Goal: Transaction & Acquisition: Purchase product/service

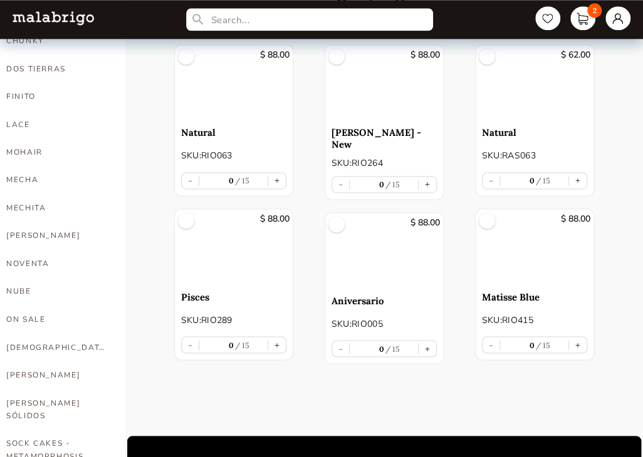
scroll to position [564, 0]
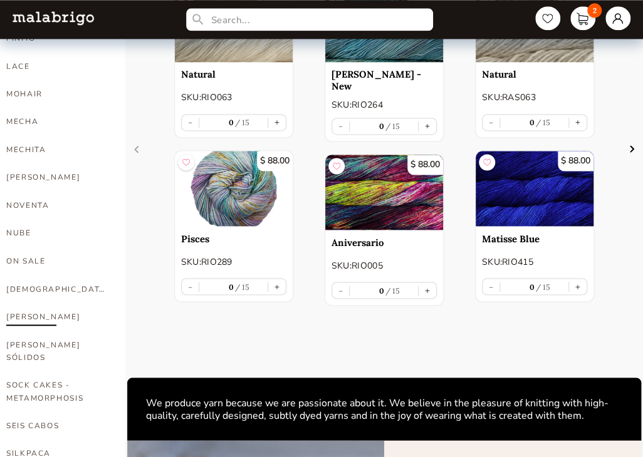
click at [26, 303] on link "[PERSON_NAME]" at bounding box center [56, 317] width 100 height 28
select select "INDEX"
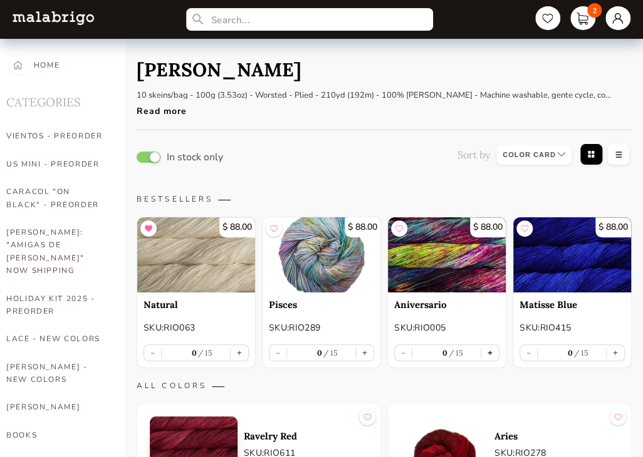
click at [489, 348] on button "+" at bounding box center [490, 353] width 18 height 16
type input "1"
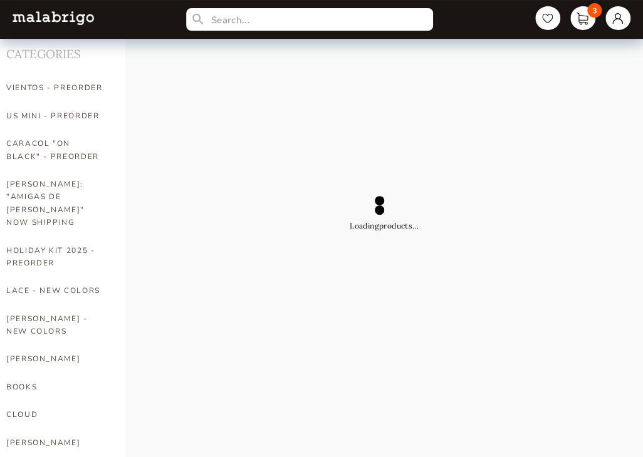
scroll to position [63, 0]
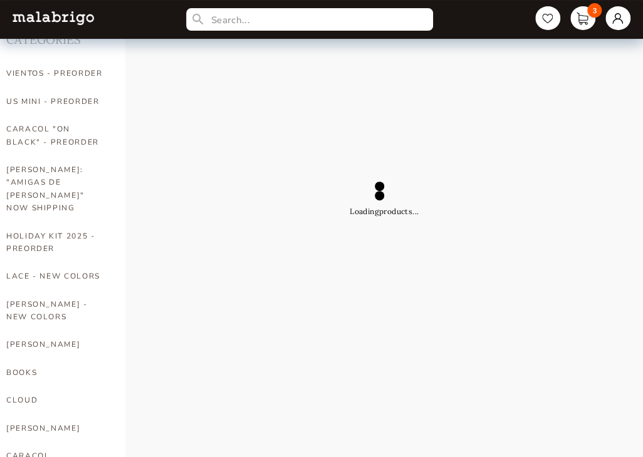
select select "INDEX"
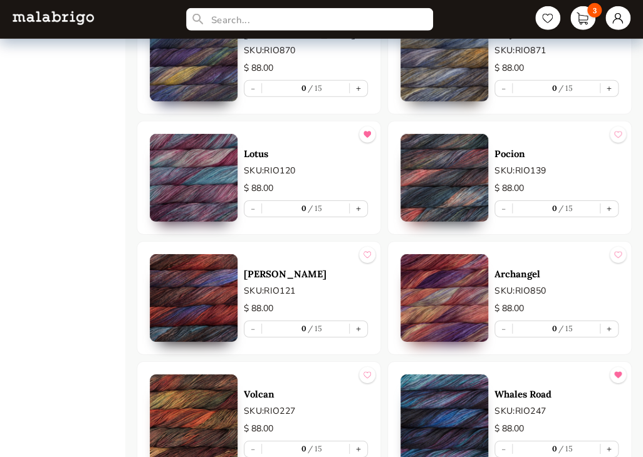
scroll to position [6140, 0]
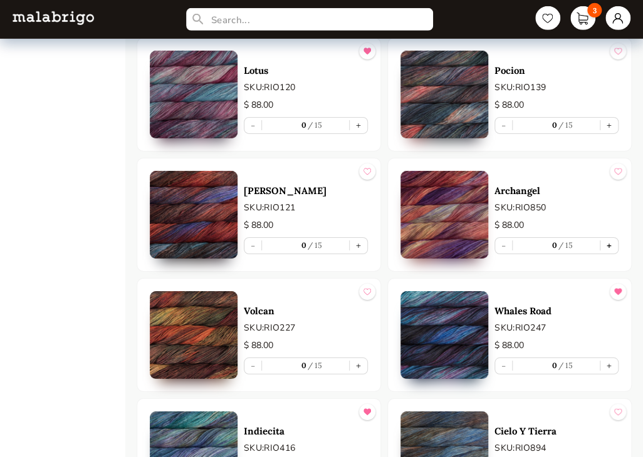
click at [605, 238] on button "+" at bounding box center [609, 246] width 18 height 16
type input "1"
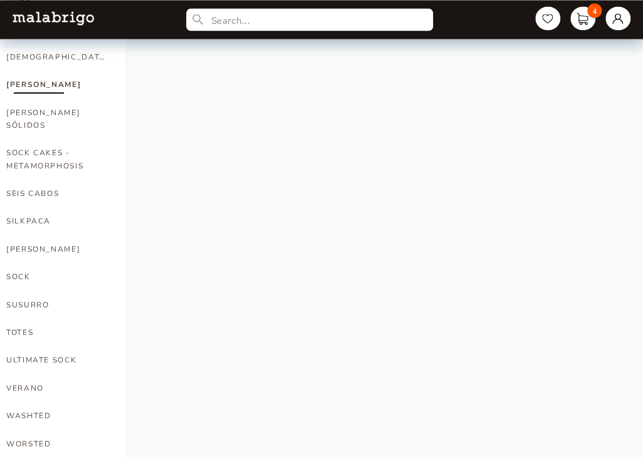
scroll to position [758, 0]
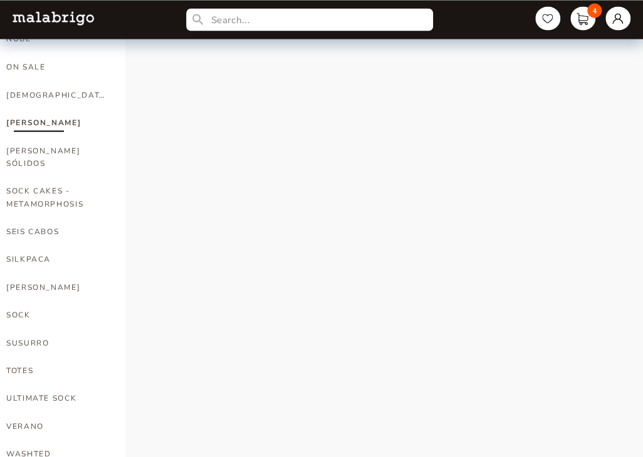
select select "INDEX"
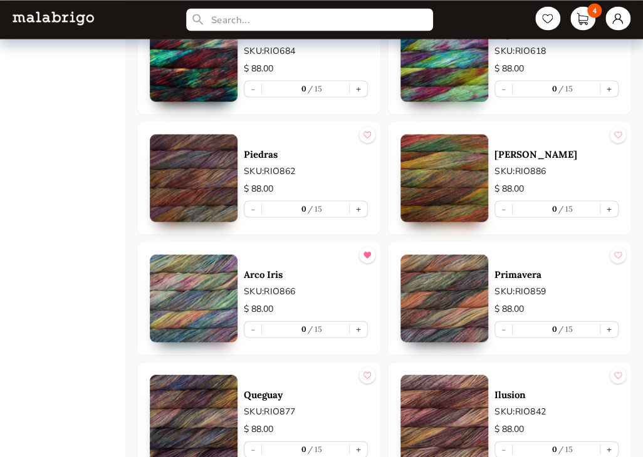
scroll to position [5576, 0]
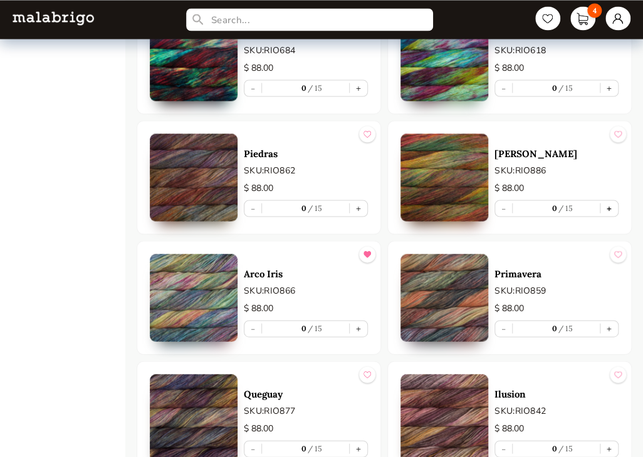
click at [610, 200] on button "+" at bounding box center [609, 208] width 18 height 16
type input "1"
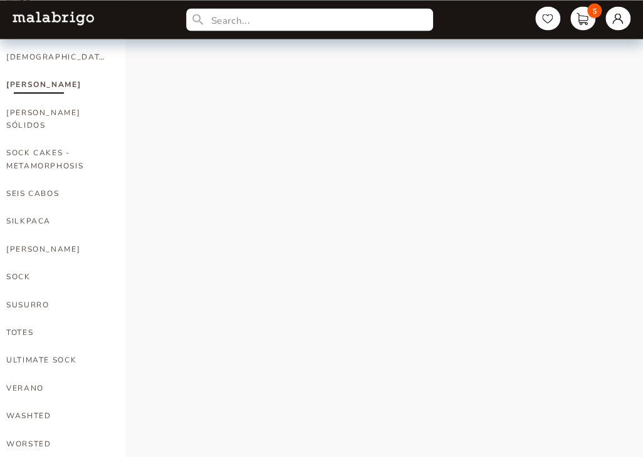
scroll to position [613, 0]
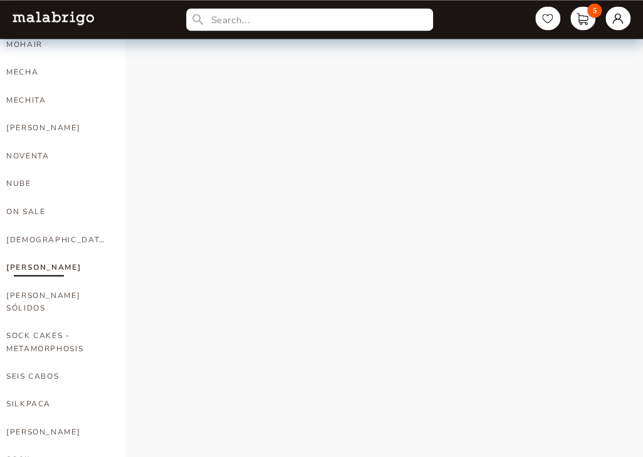
select select "INDEX"
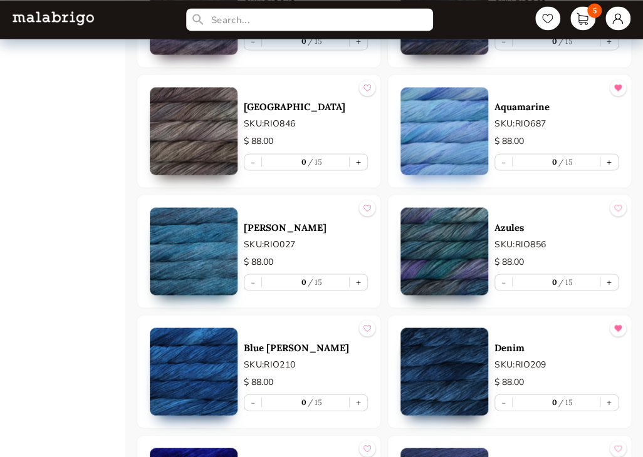
scroll to position [2242, 0]
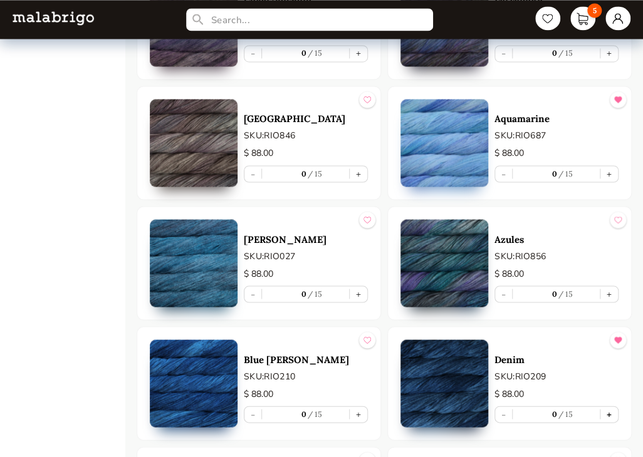
click at [606, 412] on button "+" at bounding box center [609, 415] width 18 height 16
type input "1"
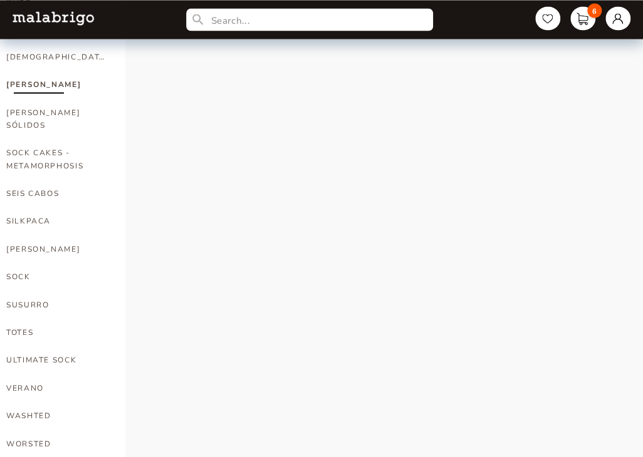
scroll to position [758, 0]
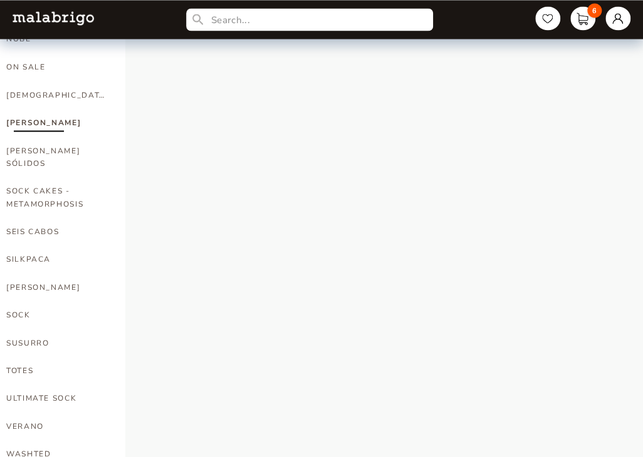
select select "INDEX"
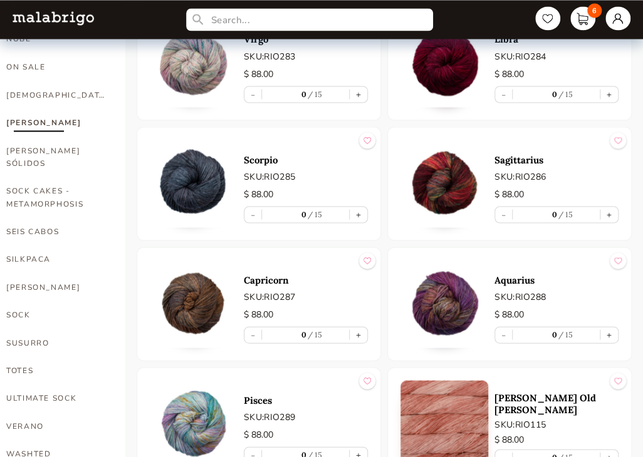
scroll to position [2242, 0]
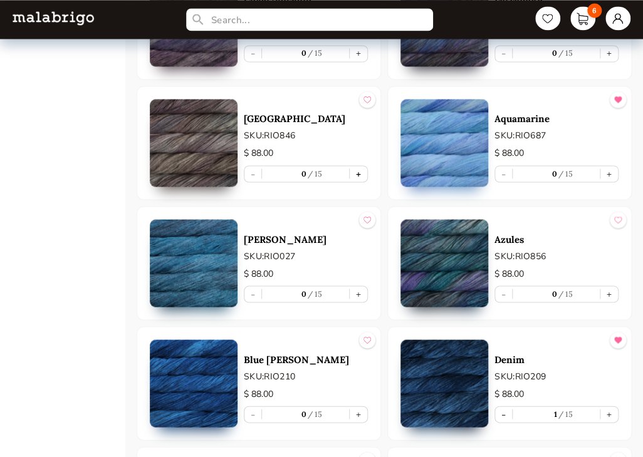
click at [360, 166] on button "+" at bounding box center [359, 174] width 18 height 16
type input "1"
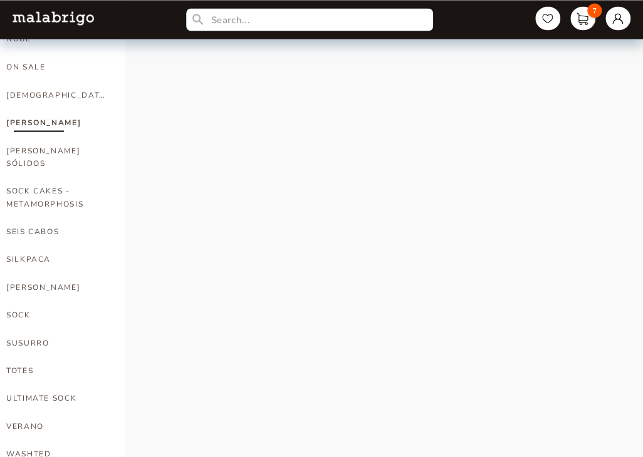
select select "INDEX"
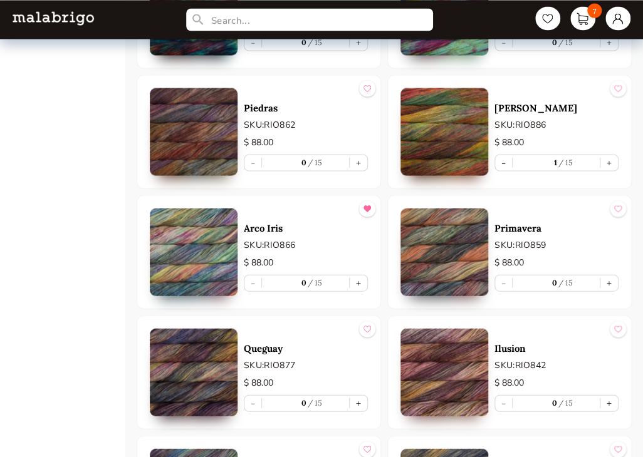
scroll to position [5637, 0]
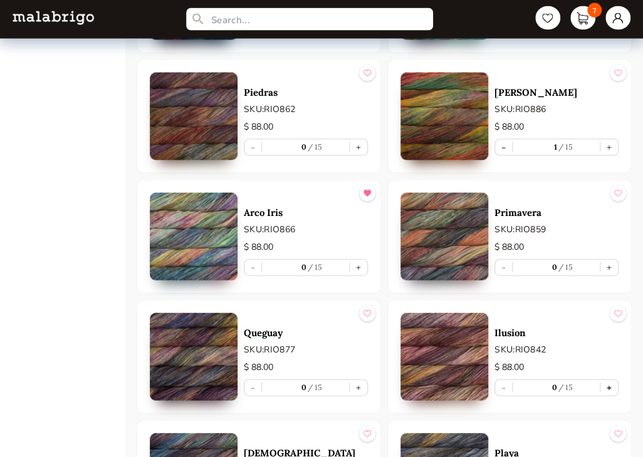
click at [608, 380] on button "+" at bounding box center [609, 388] width 18 height 16
type input "1"
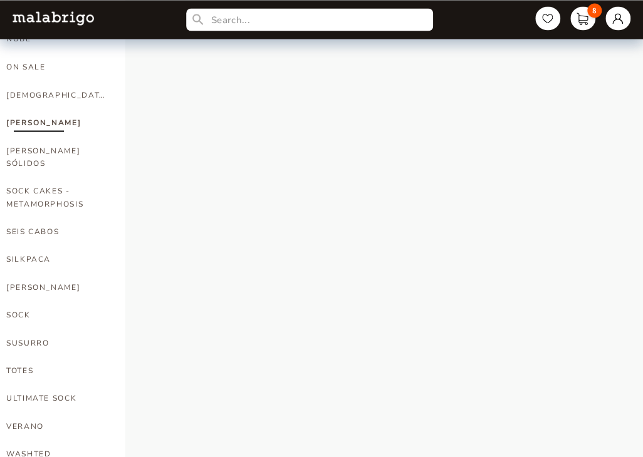
select select "INDEX"
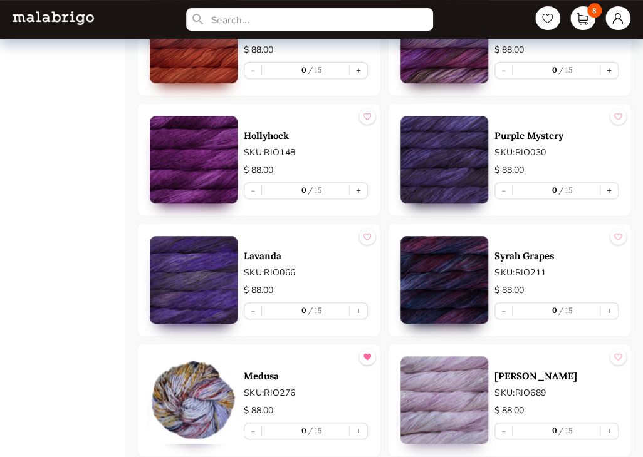
scroll to position [1690, 0]
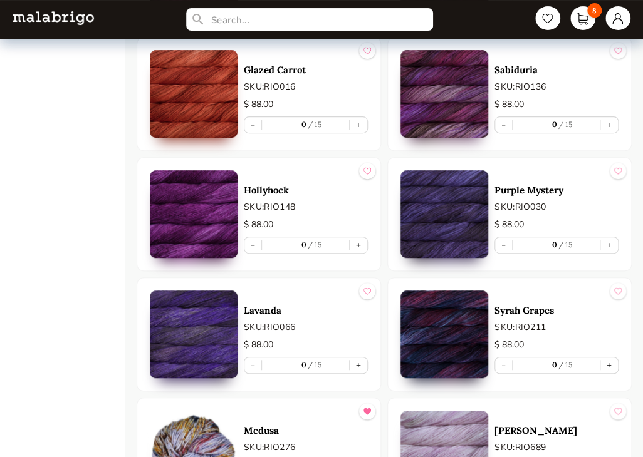
click at [358, 241] on button "+" at bounding box center [359, 245] width 18 height 16
type input "1"
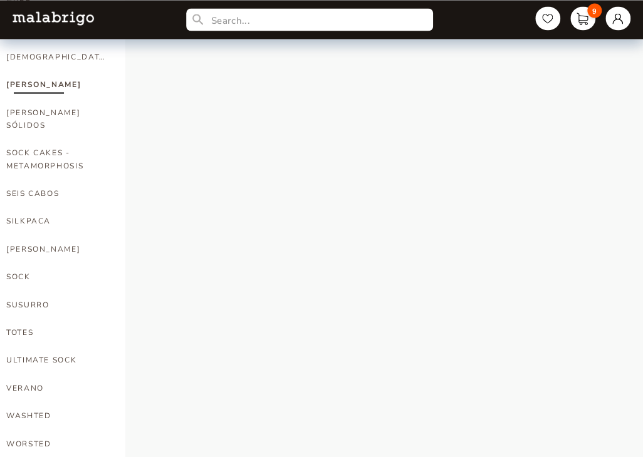
select select "INDEX"
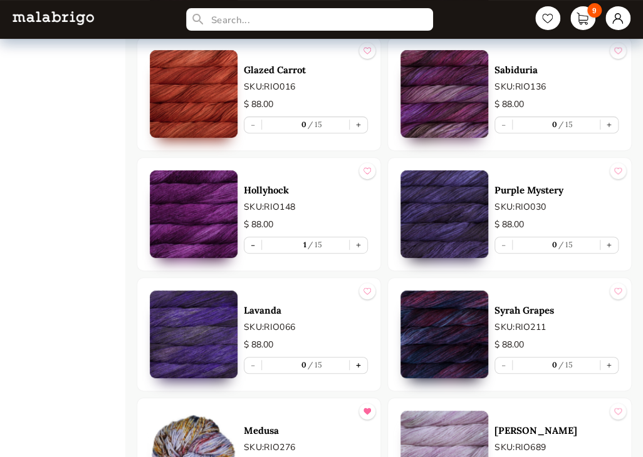
click at [357, 359] on button "+" at bounding box center [359, 366] width 18 height 16
type input "1"
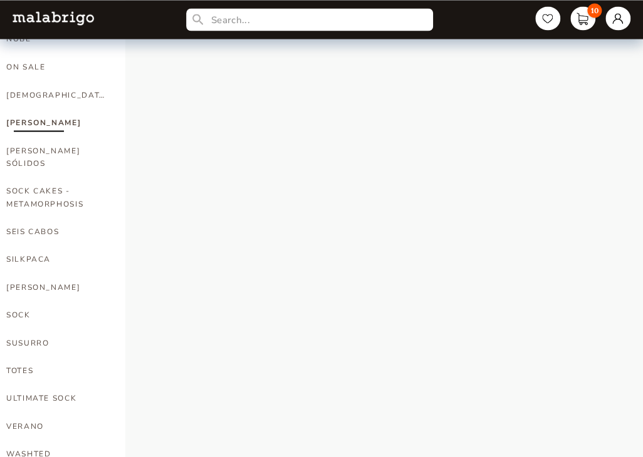
select select "INDEX"
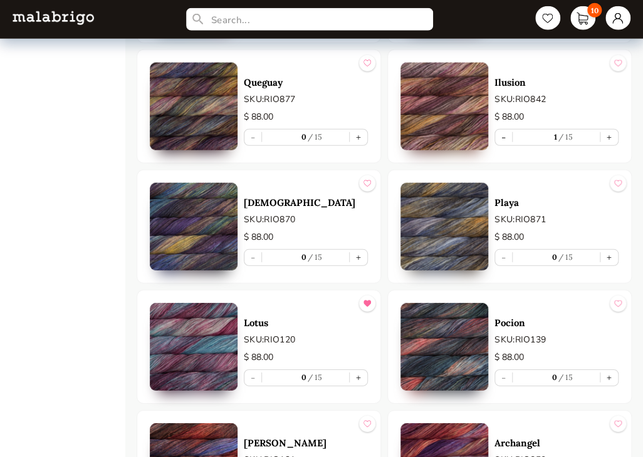
scroll to position [5950, 0]
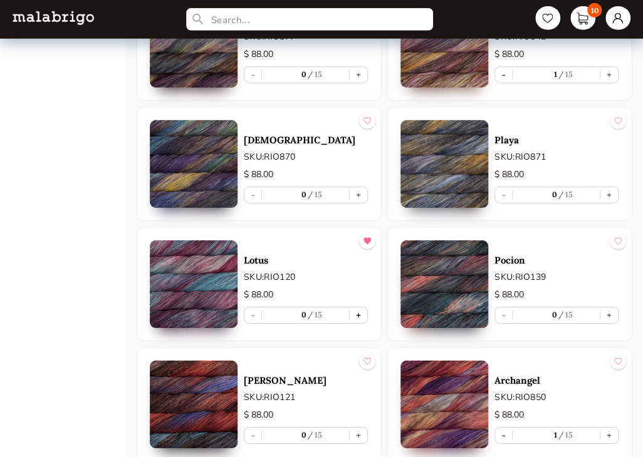
click at [363, 308] on button "+" at bounding box center [359, 316] width 18 height 16
type input "1"
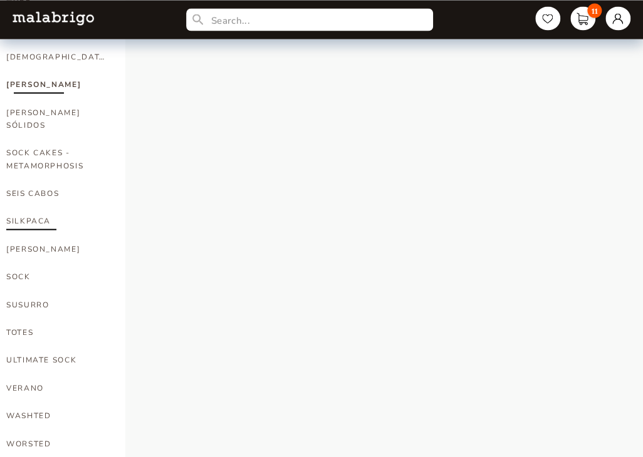
scroll to position [758, 0]
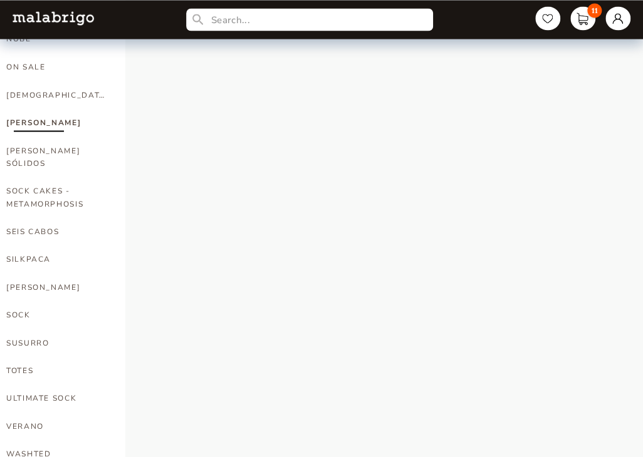
select select "INDEX"
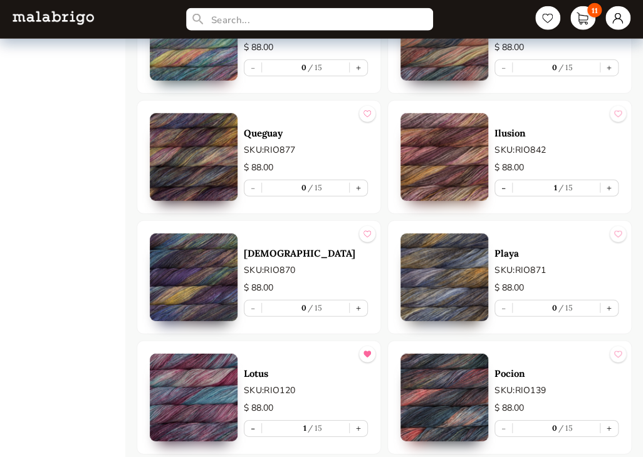
scroll to position [5762, 0]
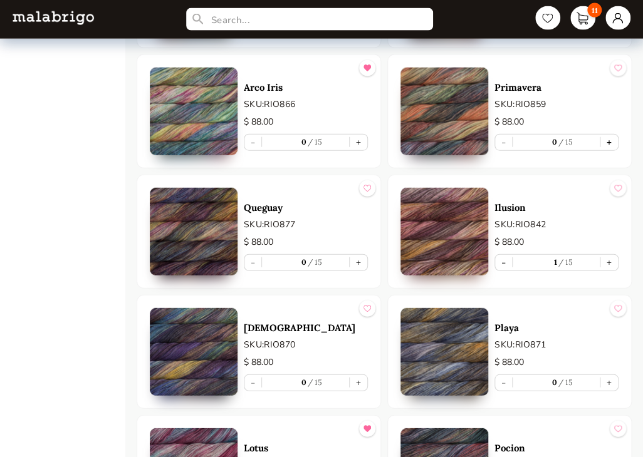
click at [613, 135] on button "+" at bounding box center [609, 143] width 18 height 16
type input "1"
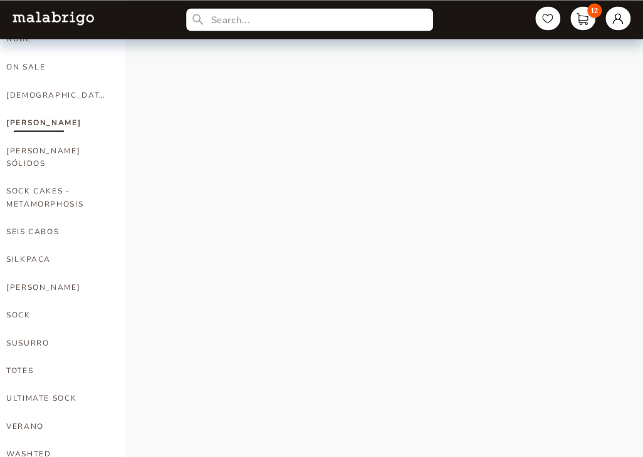
select select "INDEX"
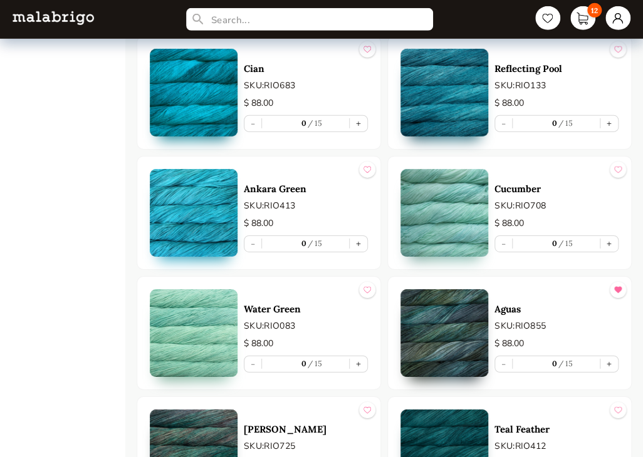
scroll to position [2755, 0]
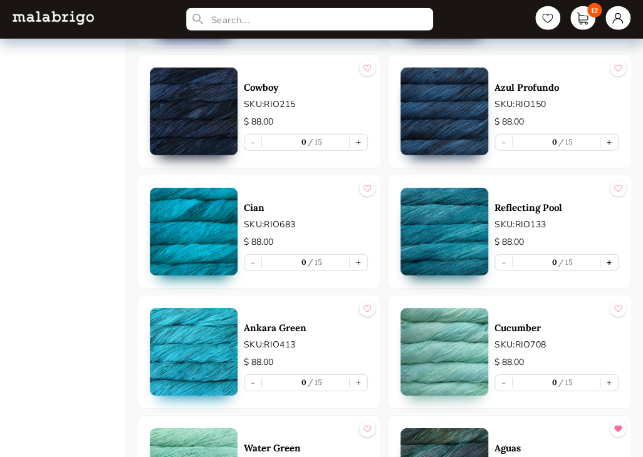
click at [608, 256] on button "+" at bounding box center [609, 263] width 18 height 16
type input "1"
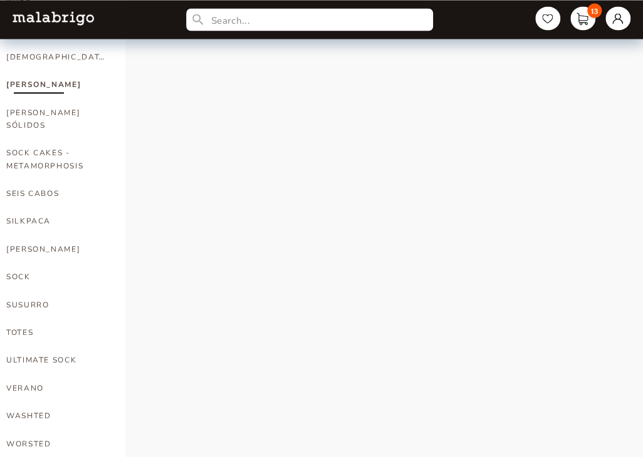
scroll to position [758, 0]
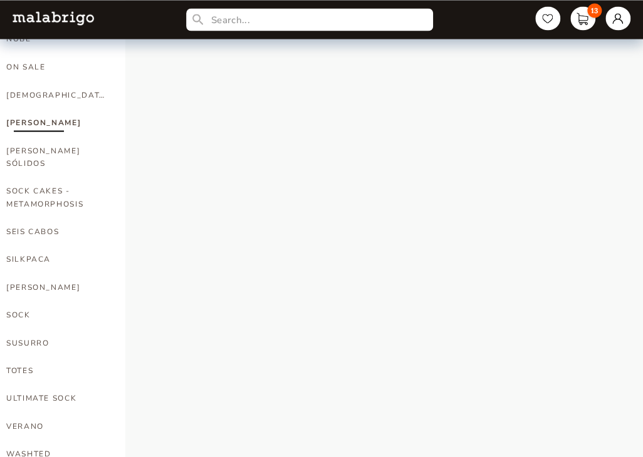
select select "INDEX"
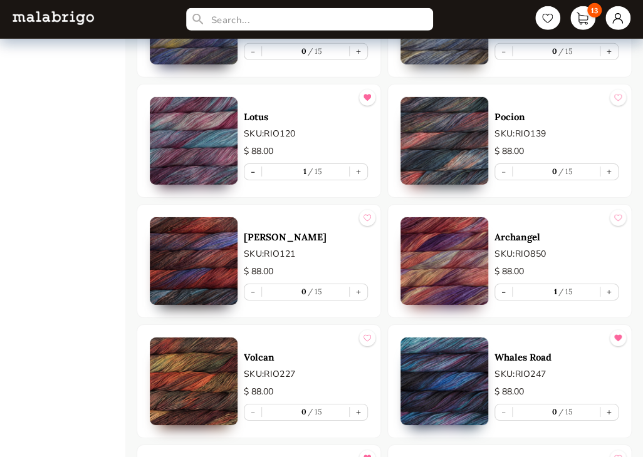
scroll to position [6138, 0]
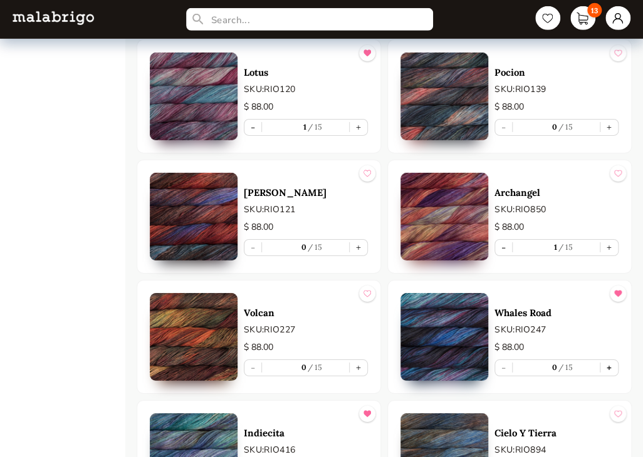
click at [607, 360] on button "+" at bounding box center [609, 368] width 18 height 16
type input "1"
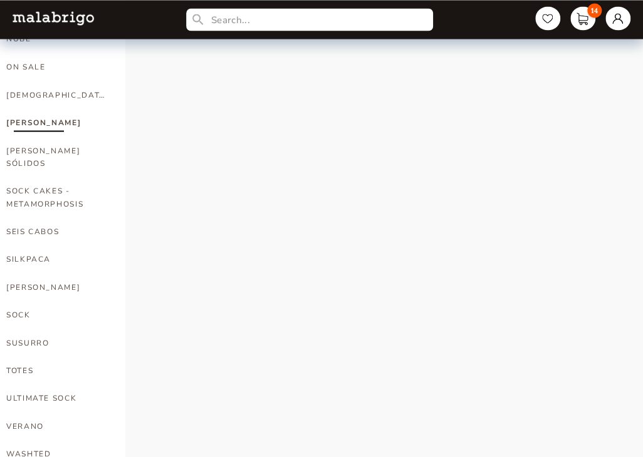
select select "INDEX"
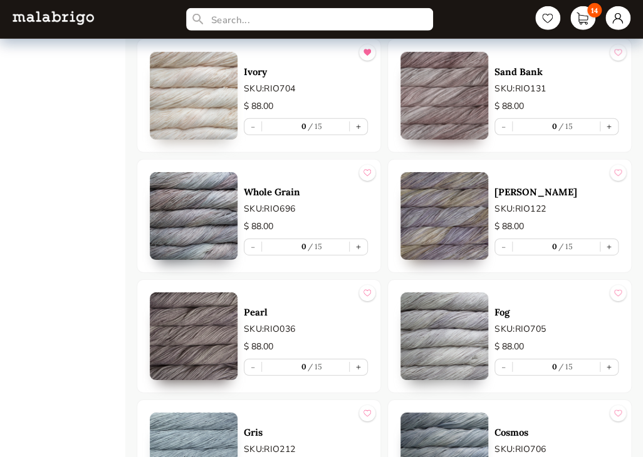
scroll to position [4446, 0]
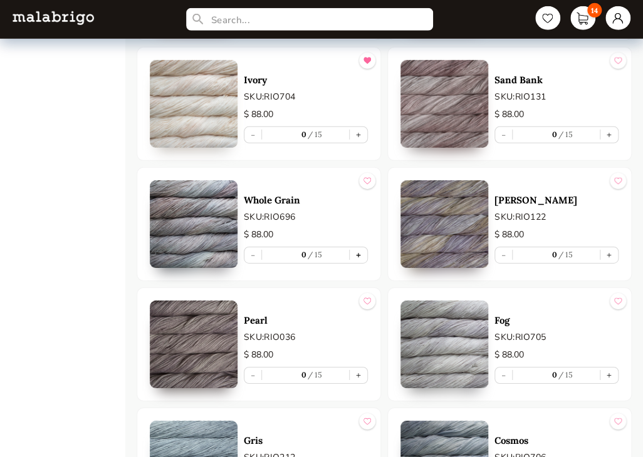
click at [362, 247] on button "+" at bounding box center [359, 255] width 18 height 16
type input "1"
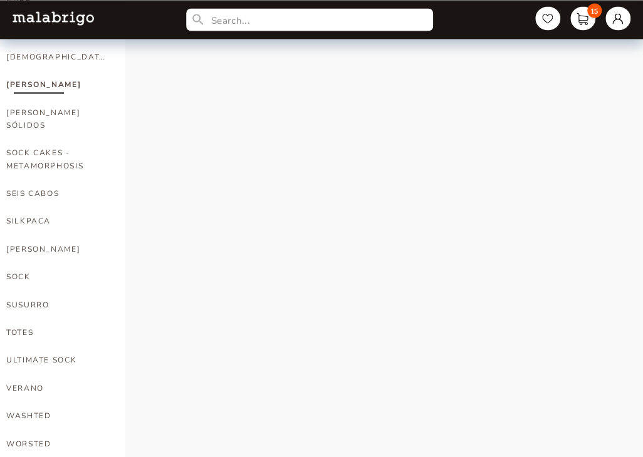
scroll to position [758, 0]
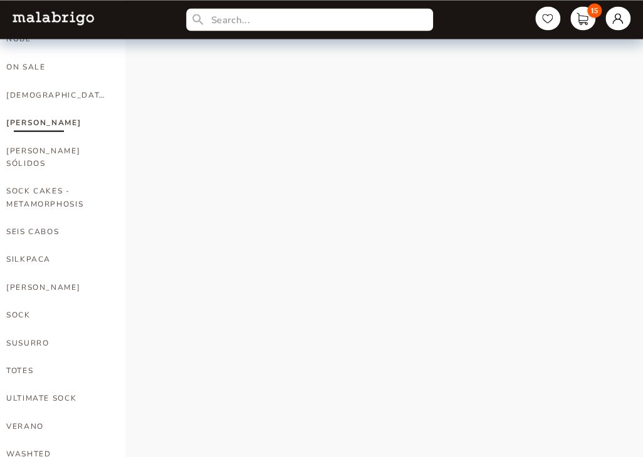
select select "INDEX"
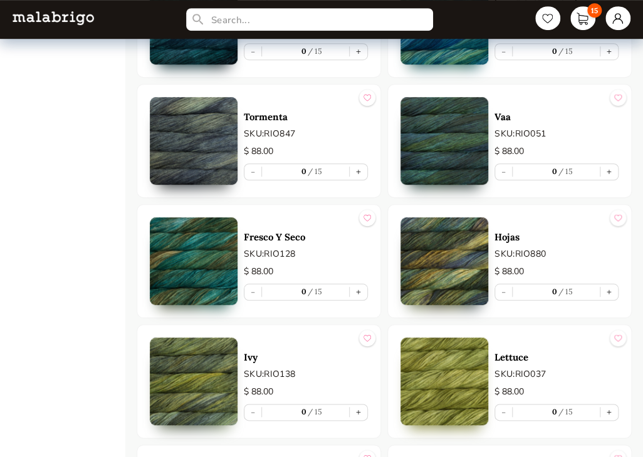
scroll to position [3444, 0]
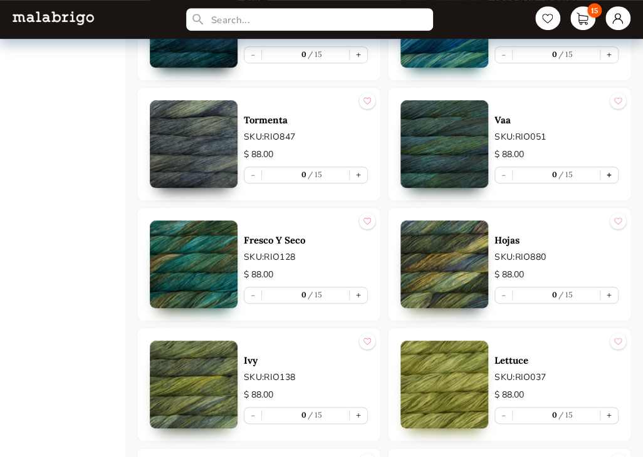
click at [610, 167] on button "+" at bounding box center [609, 175] width 18 height 16
type input "1"
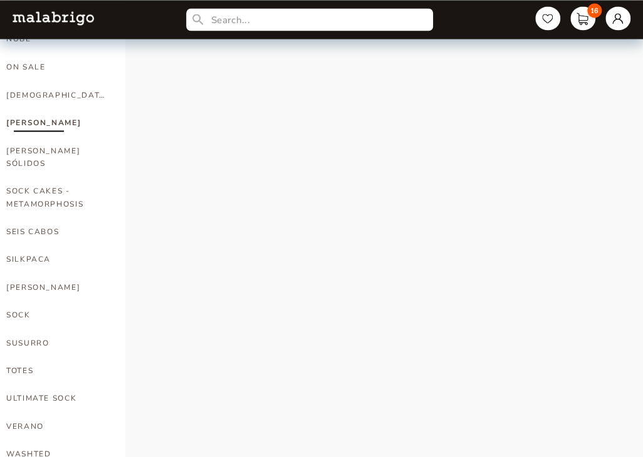
select select "INDEX"
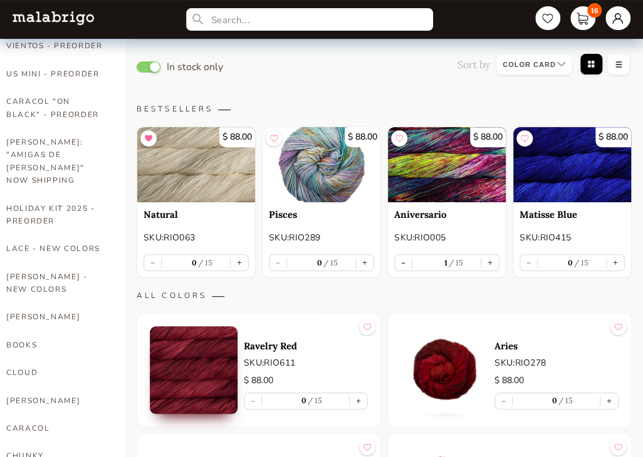
scroll to position [0, 0]
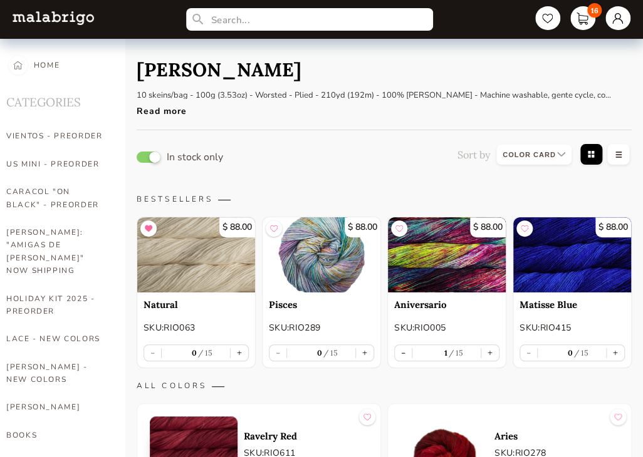
click at [141, 159] on button "button" at bounding box center [149, 157] width 24 height 11
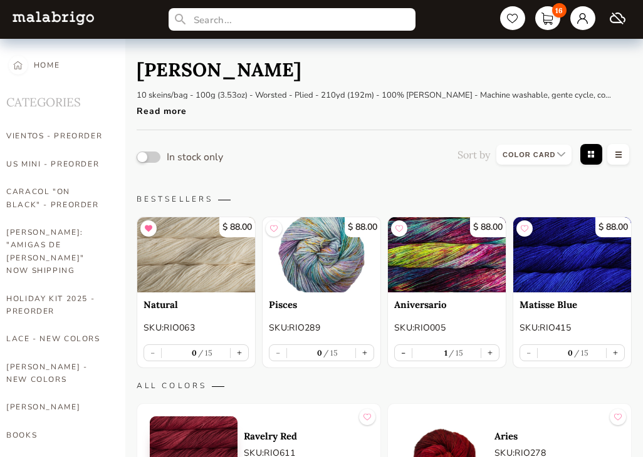
select select "INDEX"
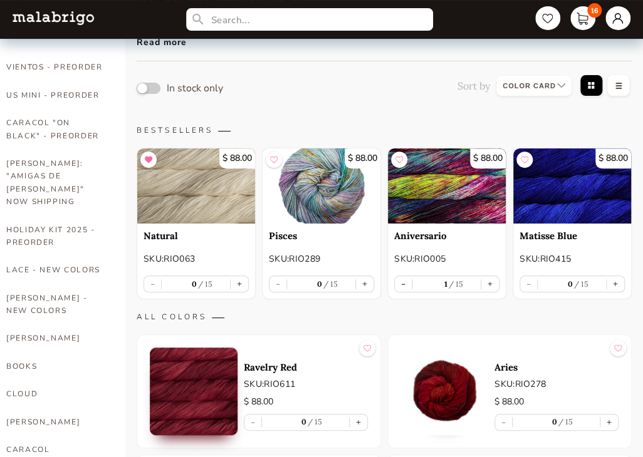
scroll to position [63, 0]
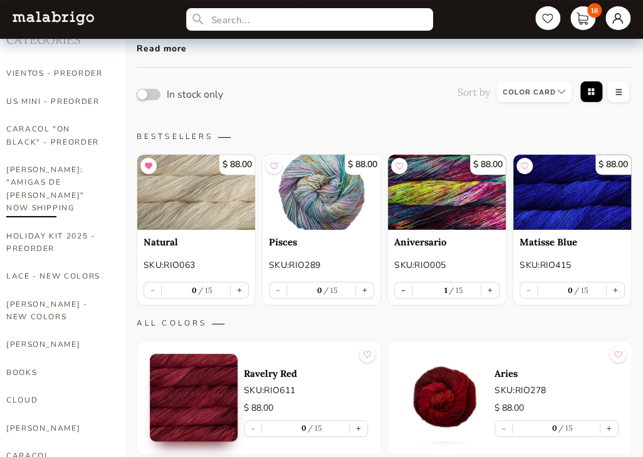
click at [66, 181] on link "[PERSON_NAME]: "AMIGAS DE [PERSON_NAME]" NOW SHIPPING" at bounding box center [56, 189] width 100 height 66
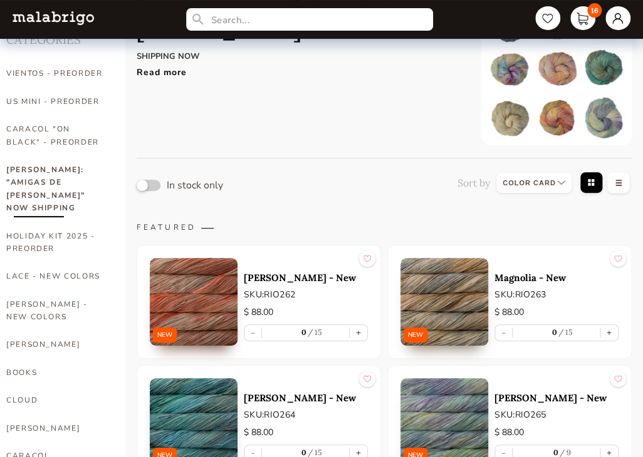
click at [154, 185] on button "button" at bounding box center [149, 185] width 24 height 11
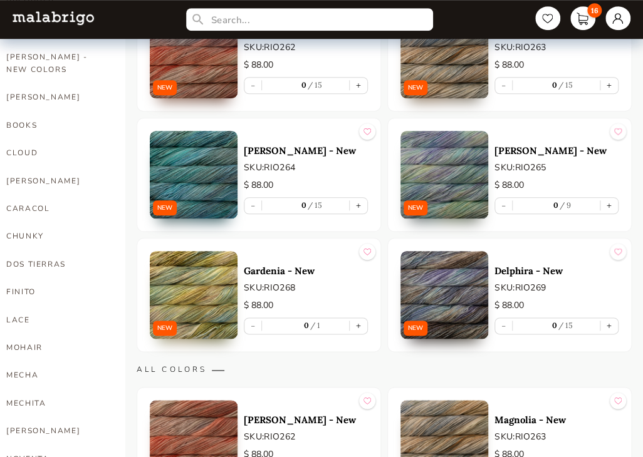
scroll to position [313, 0]
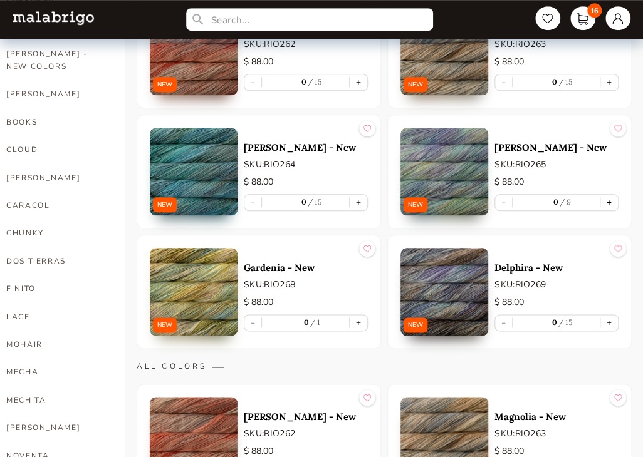
click at [609, 199] on button "+" at bounding box center [609, 203] width 18 height 16
type input "1"
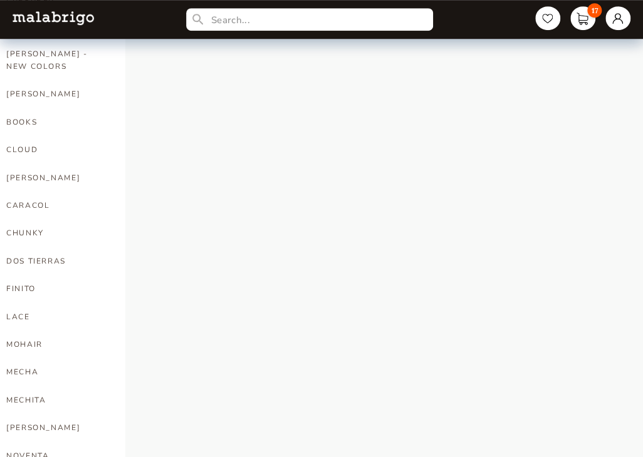
select select "INDEX"
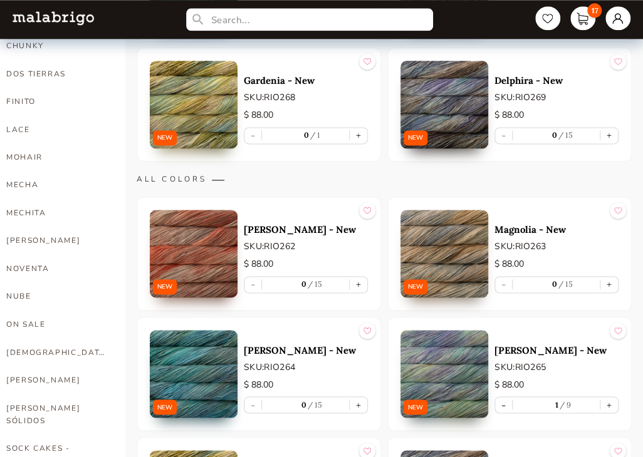
scroll to position [501, 0]
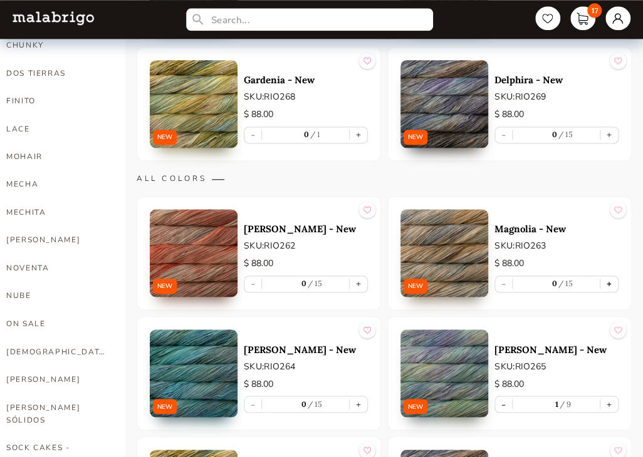
click at [609, 281] on button "+" at bounding box center [609, 284] width 18 height 16
type input "1"
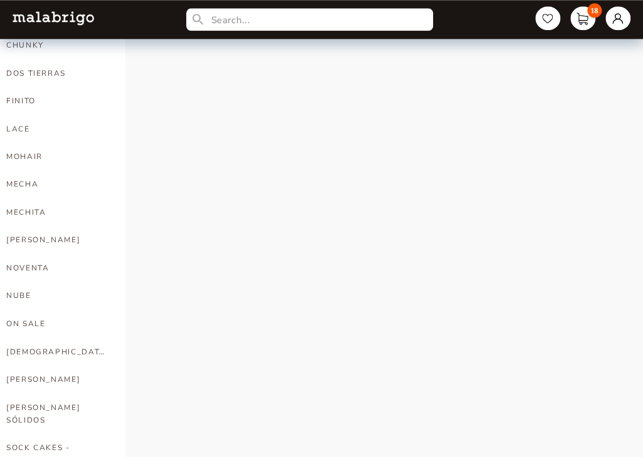
select select "INDEX"
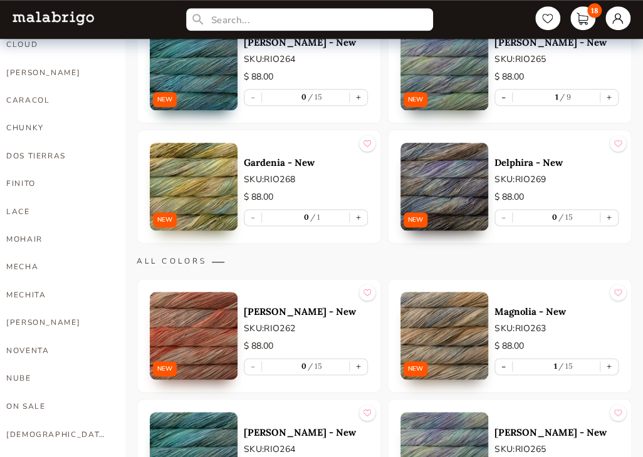
scroll to position [445, 0]
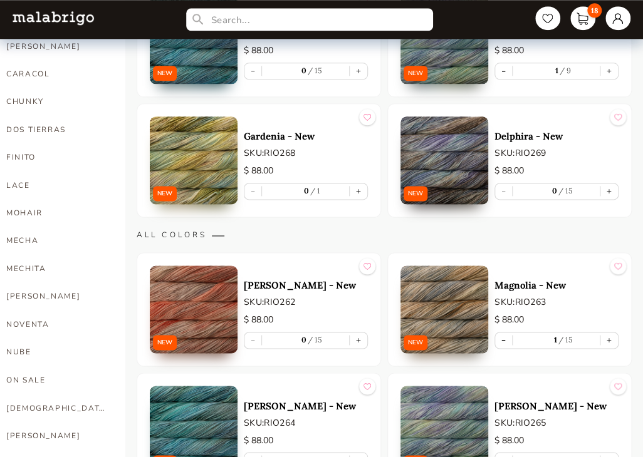
click at [503, 341] on button "-" at bounding box center [503, 341] width 17 height 16
type input "0"
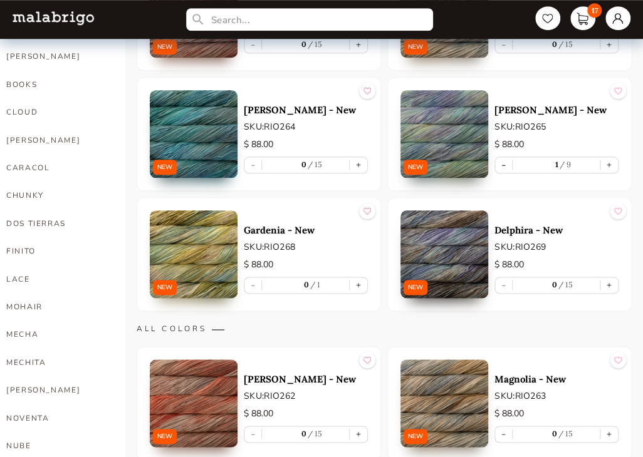
scroll to position [320, 0]
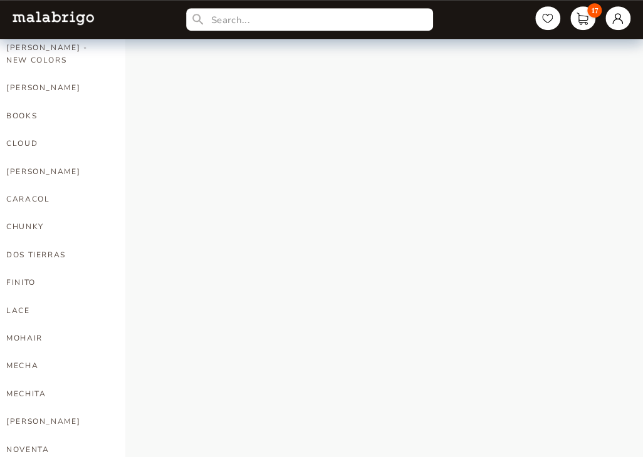
select select "INDEX"
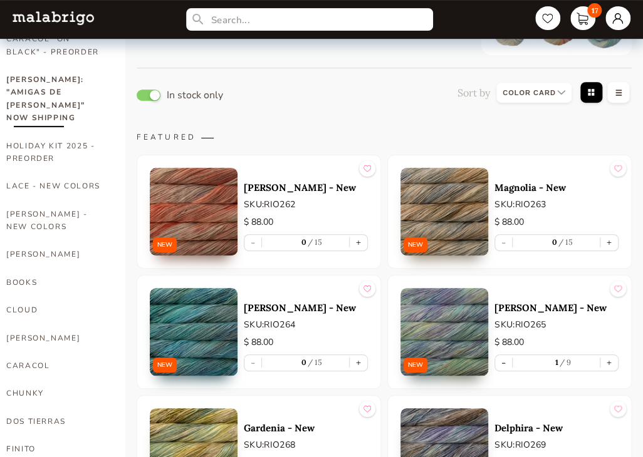
scroll to position [132, 0]
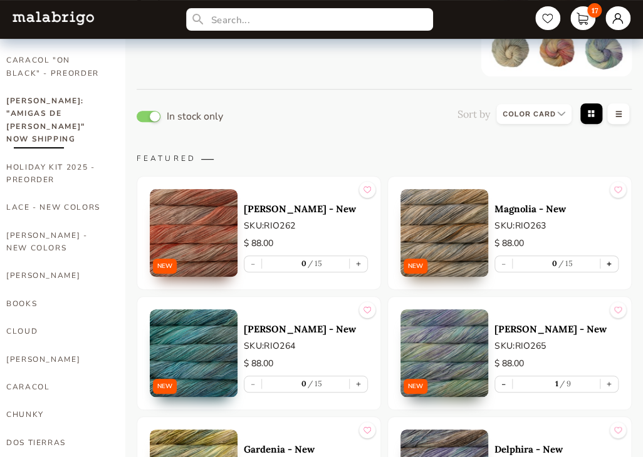
click at [610, 262] on button "+" at bounding box center [609, 264] width 18 height 16
type input "1"
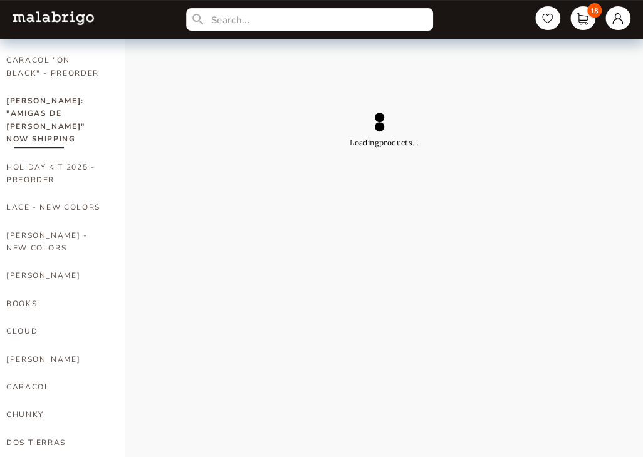
select select "INDEX"
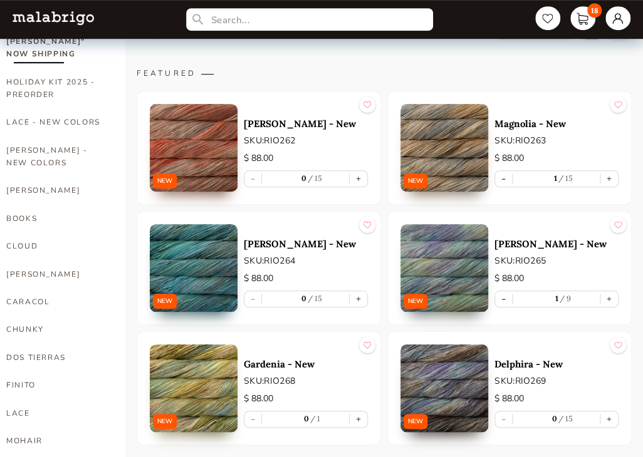
scroll to position [194, 0]
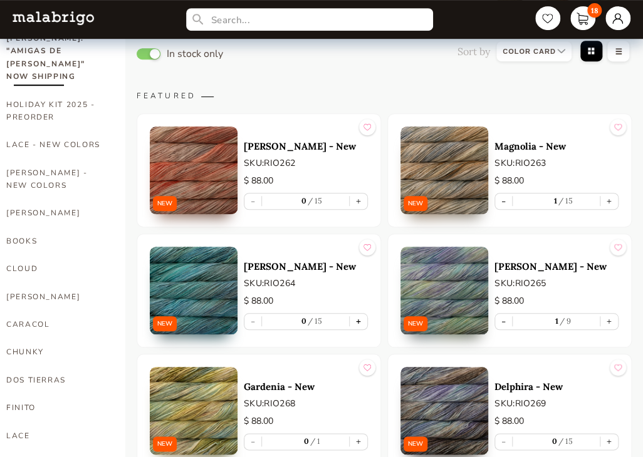
click at [357, 316] on button "+" at bounding box center [359, 322] width 18 height 16
type input "1"
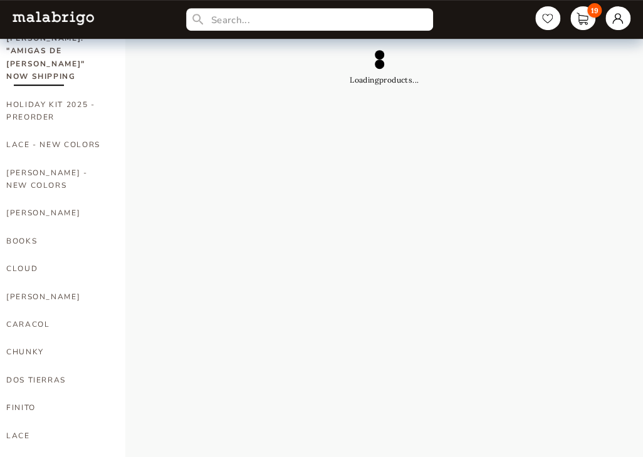
select select "INDEX"
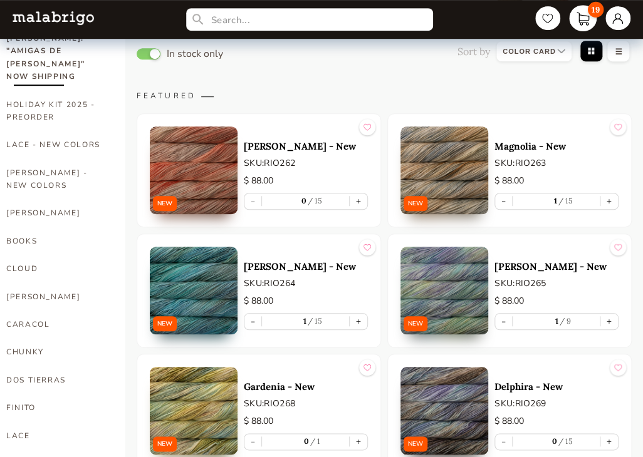
click at [580, 15] on link "19" at bounding box center [583, 18] width 28 height 26
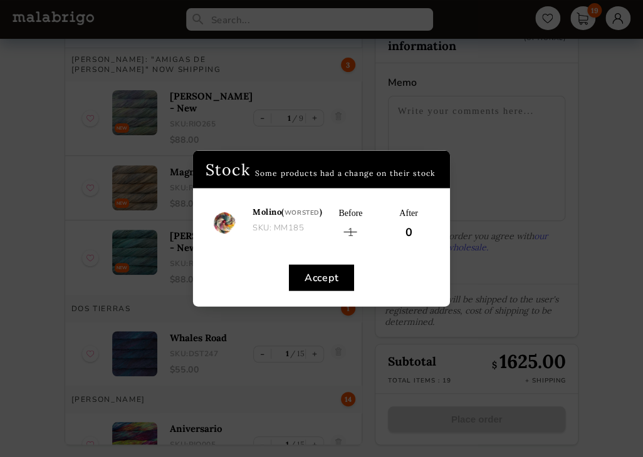
click at [325, 274] on button "Accept" at bounding box center [321, 278] width 65 height 26
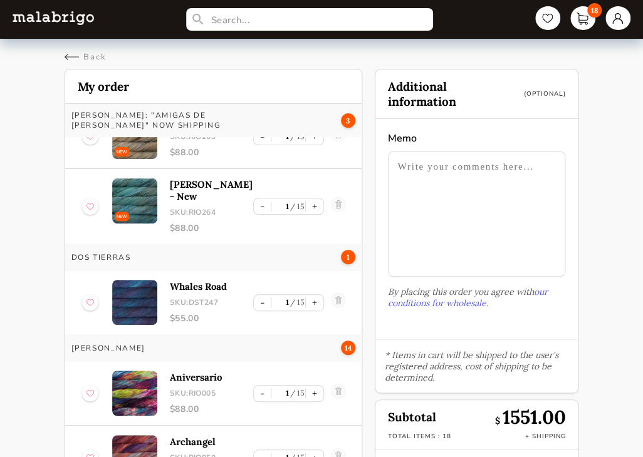
scroll to position [125, 0]
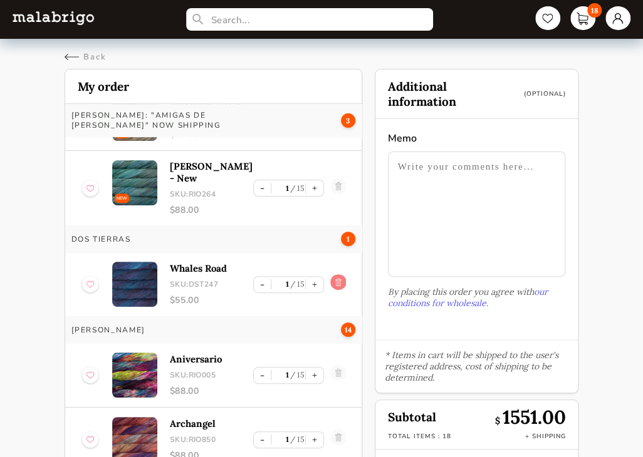
click at [330, 274] on link at bounding box center [337, 284] width 15 height 20
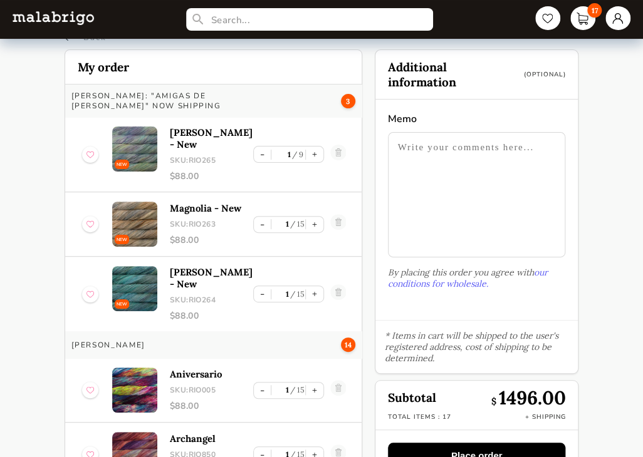
scroll to position [0, 0]
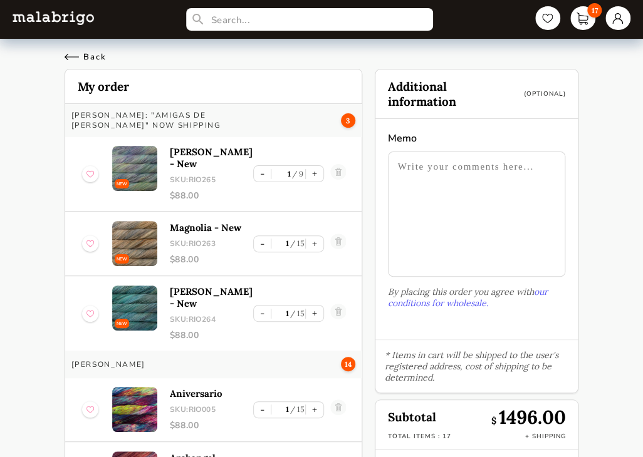
click at [70, 56] on div "Back" at bounding box center [86, 56] width 42 height 11
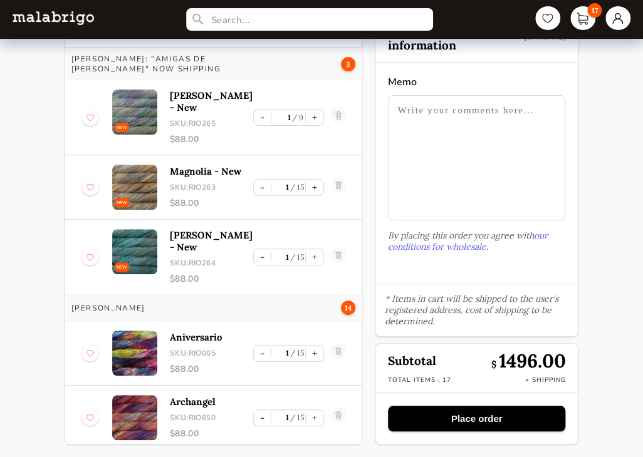
select select "INDEX"
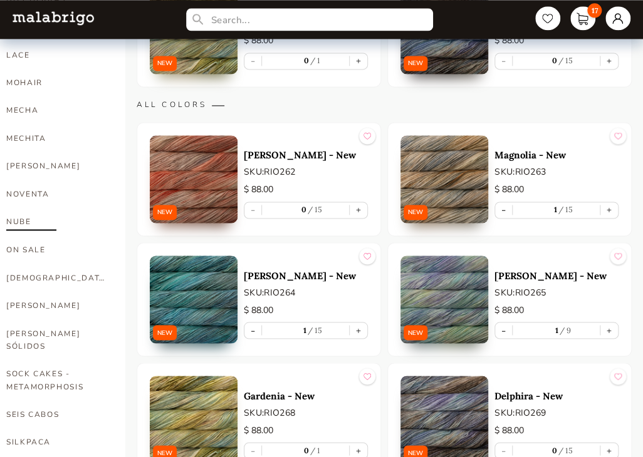
scroll to position [633, 0]
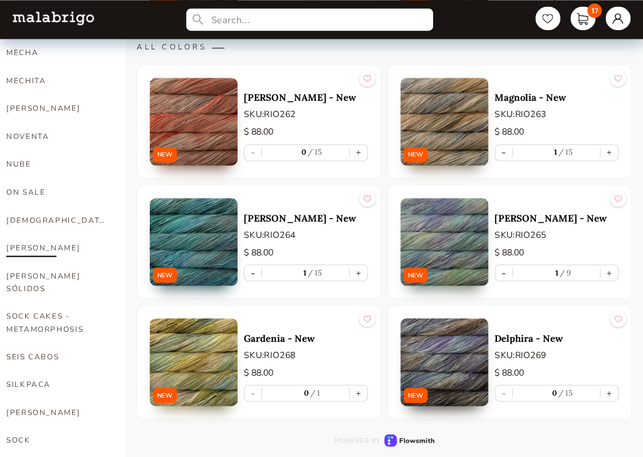
click at [31, 234] on link "[PERSON_NAME]" at bounding box center [56, 248] width 100 height 28
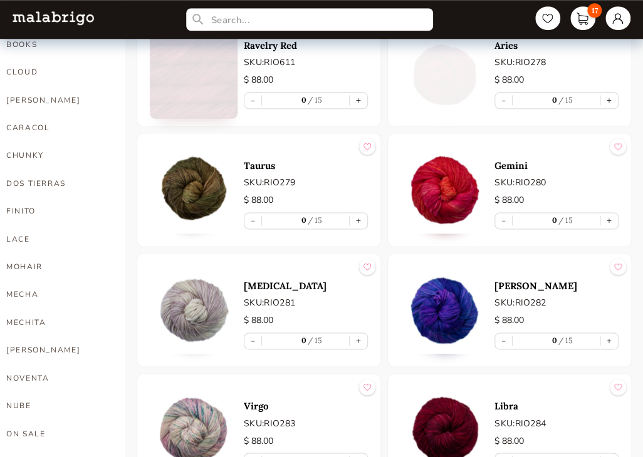
scroll to position [382, 0]
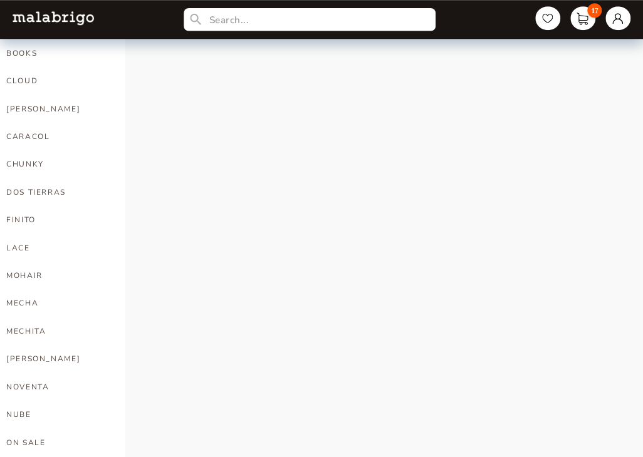
click at [271, 13] on input "text" at bounding box center [310, 19] width 252 height 23
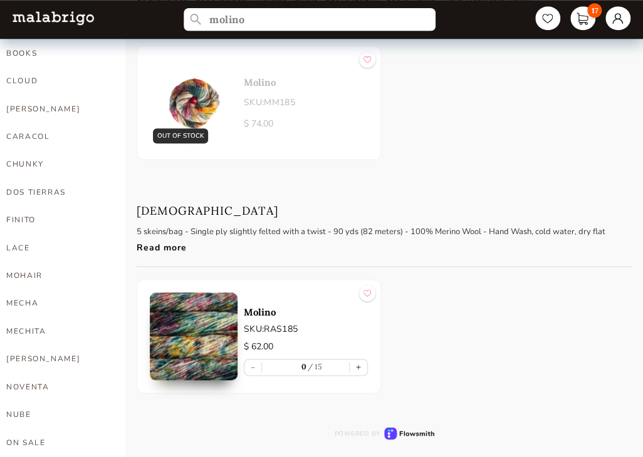
type input "molino"
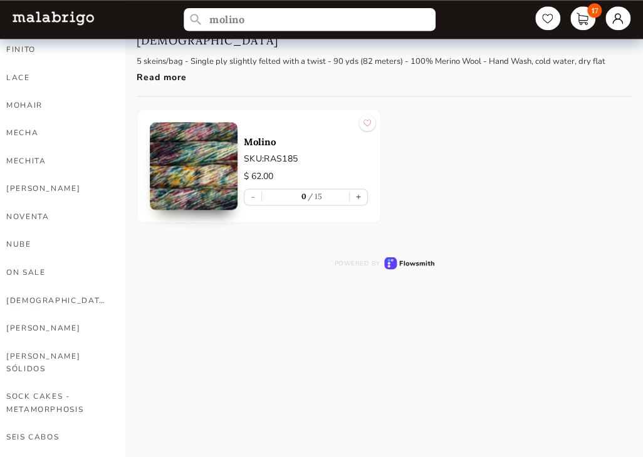
scroll to position [564, 0]
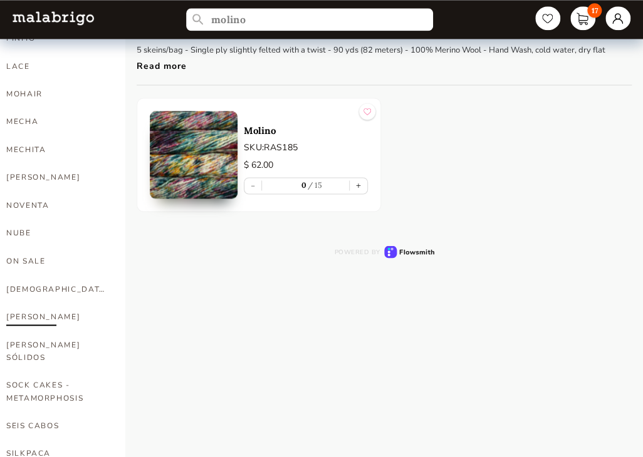
click at [14, 303] on link "[PERSON_NAME]" at bounding box center [56, 317] width 100 height 28
select select "INDEX"
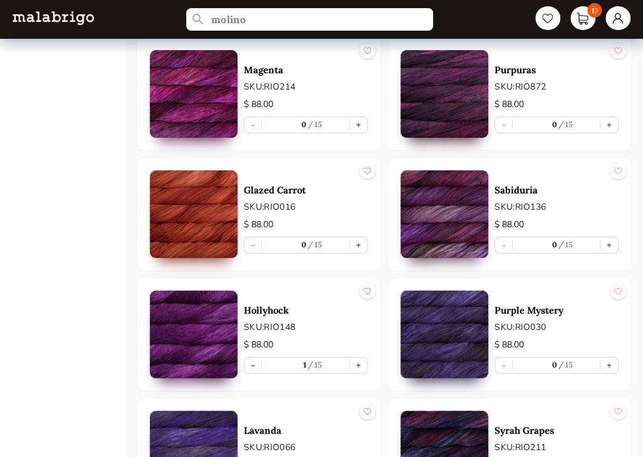
scroll to position [1566, 0]
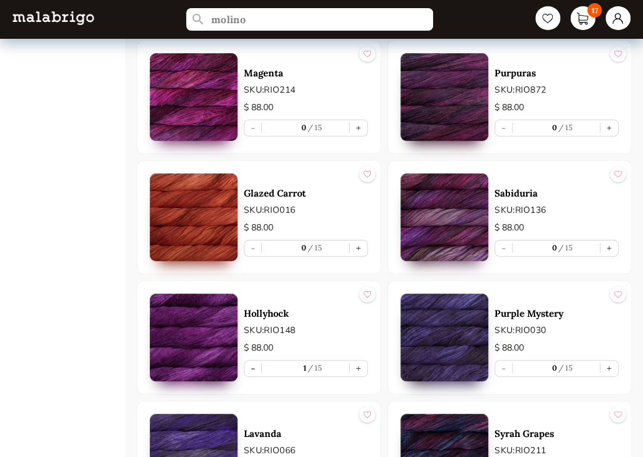
click at [621, 170] on img at bounding box center [618, 174] width 8 height 16
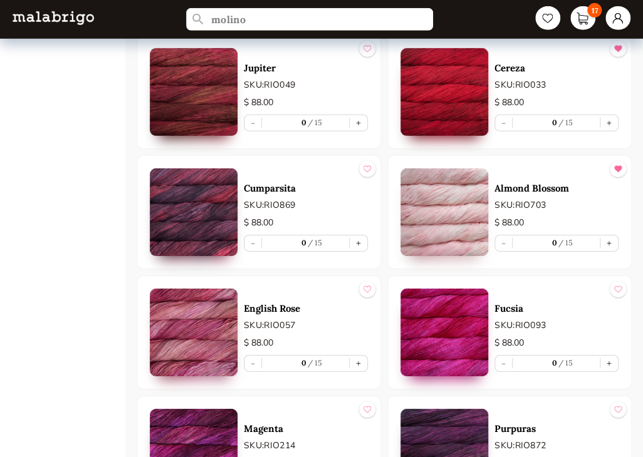
scroll to position [1190, 0]
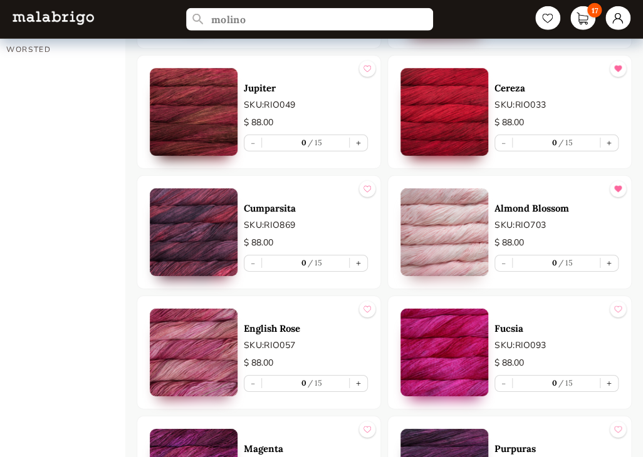
click at [361, 185] on div at bounding box center [367, 189] width 16 height 16
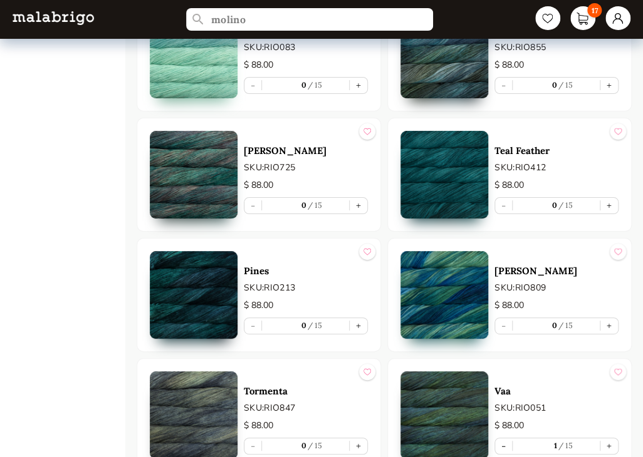
scroll to position [3258, 0]
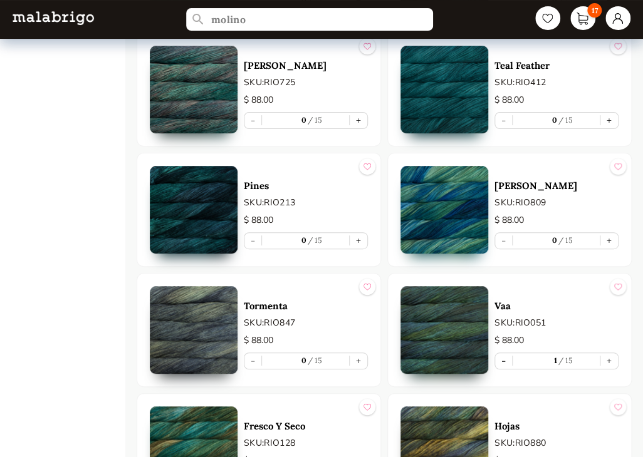
click at [370, 159] on img at bounding box center [367, 167] width 8 height 16
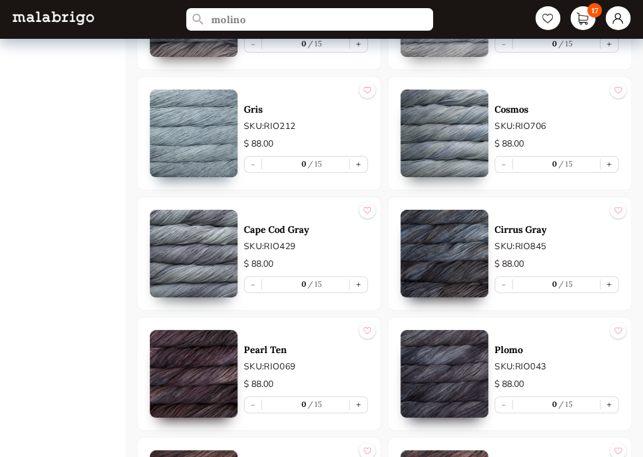
scroll to position [4824, 0]
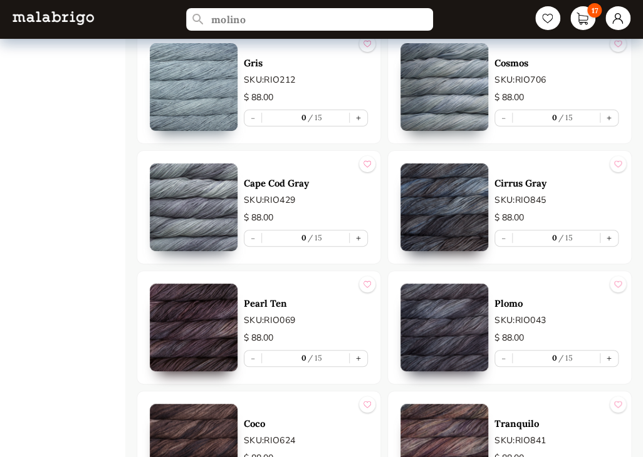
click at [366, 156] on img at bounding box center [367, 164] width 8 height 16
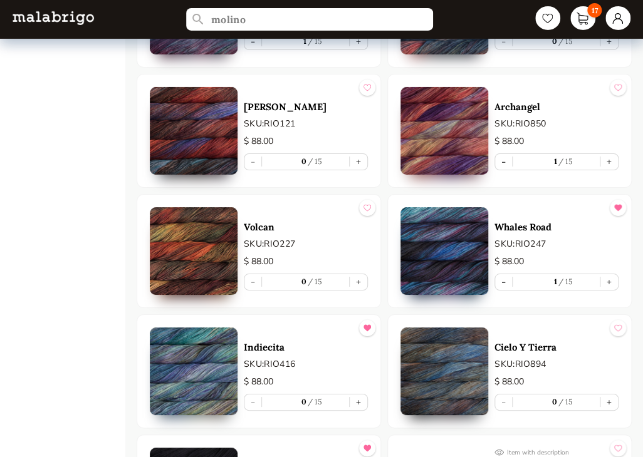
scroll to position [6203, 0]
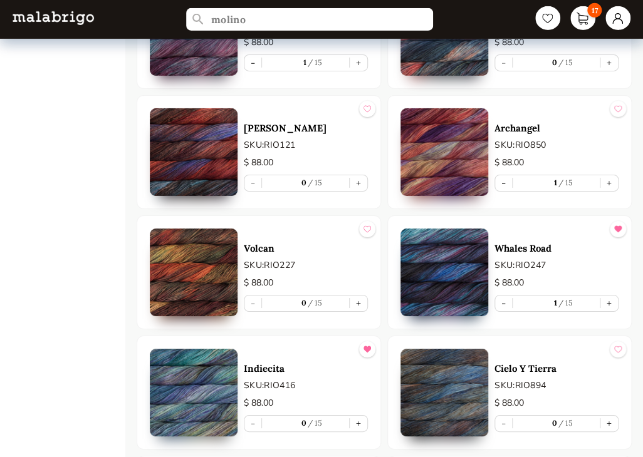
click at [617, 221] on img at bounding box center [618, 229] width 8 height 16
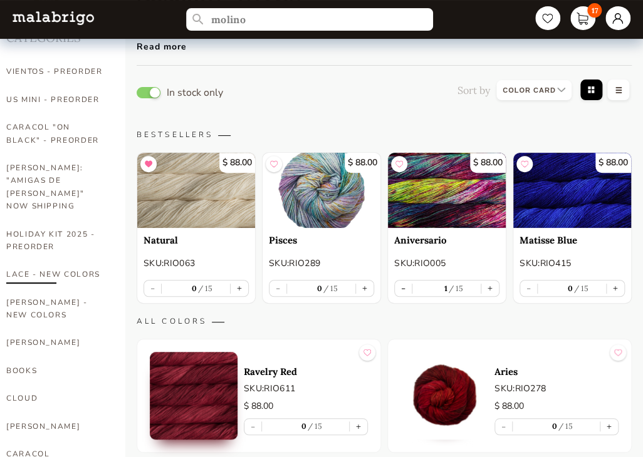
scroll to position [0, 0]
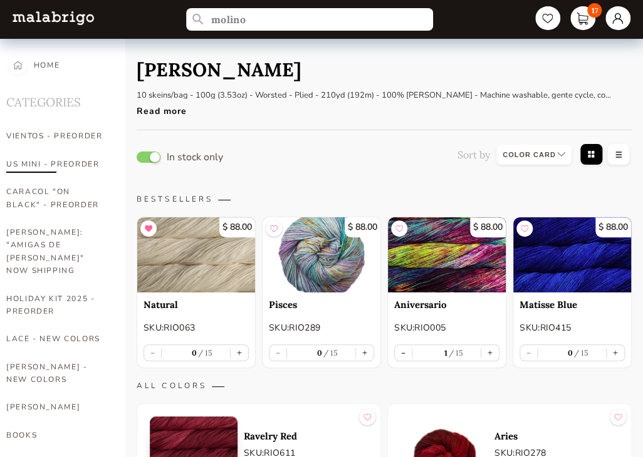
click at [73, 161] on link "US MINI - PREORDER" at bounding box center [56, 164] width 100 height 28
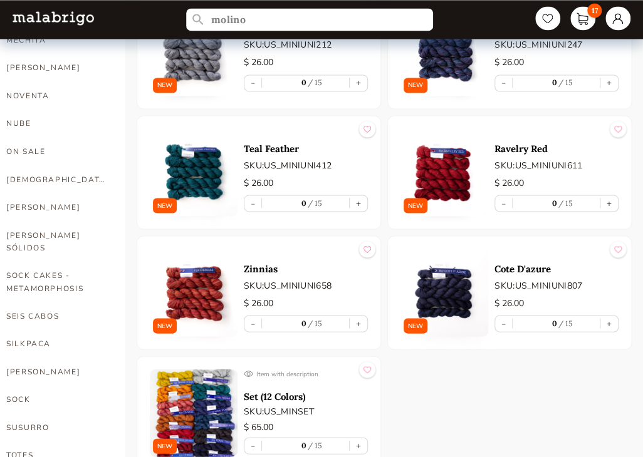
scroll to position [689, 0]
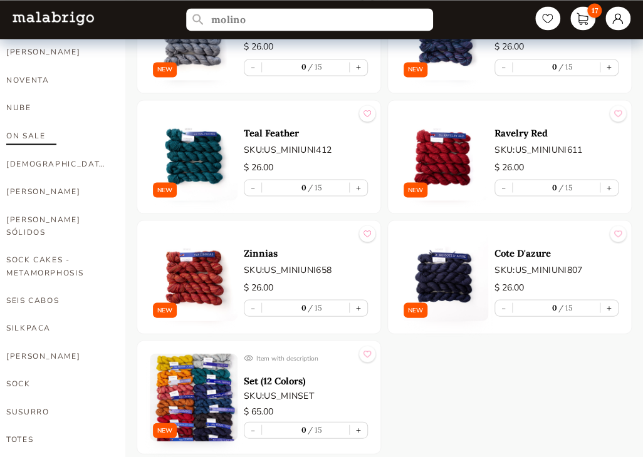
click at [34, 122] on link "ON SALE" at bounding box center [56, 136] width 100 height 28
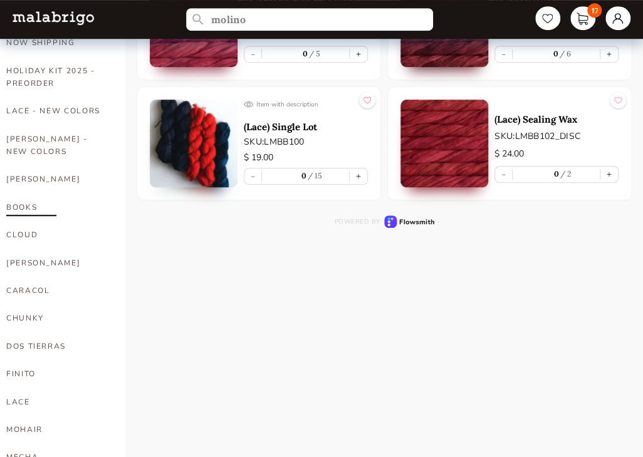
scroll to position [251, 0]
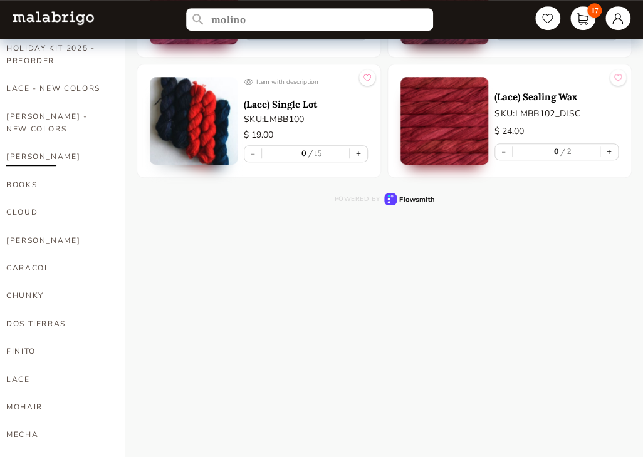
click at [36, 143] on link "[PERSON_NAME]" at bounding box center [56, 157] width 100 height 28
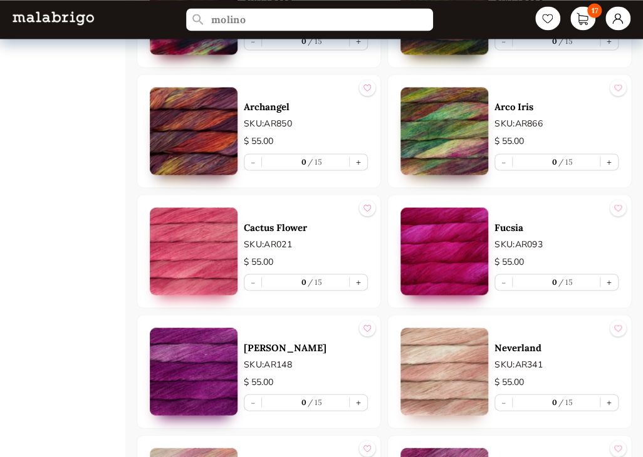
scroll to position [2381, 0]
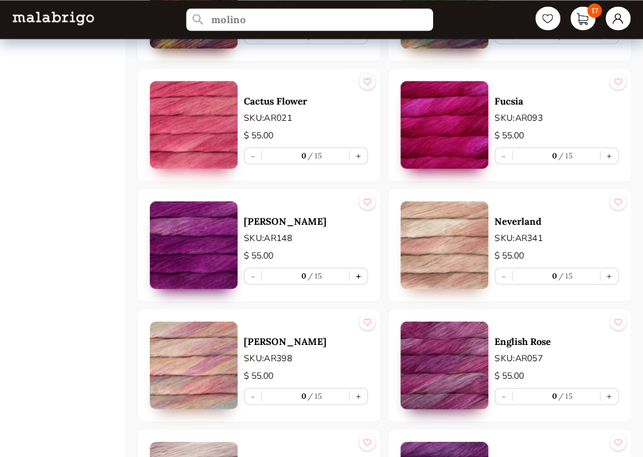
click at [355, 277] on button "+" at bounding box center [359, 276] width 18 height 16
type input "1"
click at [358, 392] on button "+" at bounding box center [359, 396] width 18 height 16
type input "1"
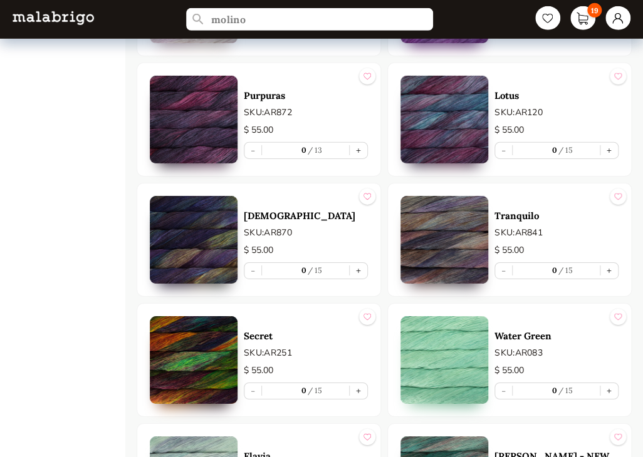
scroll to position [2882, 0]
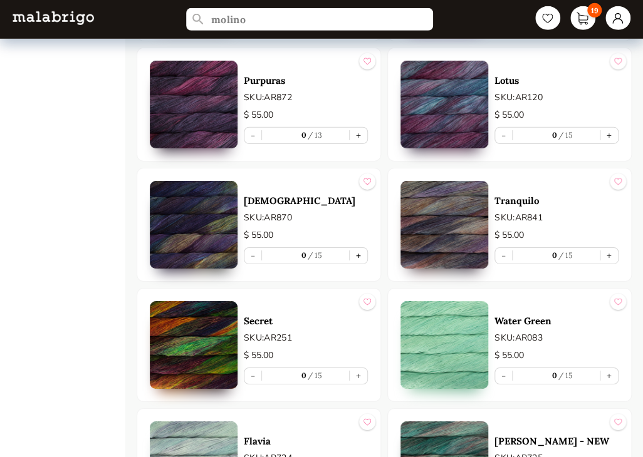
click at [357, 254] on button "+" at bounding box center [359, 256] width 18 height 16
type input "1"
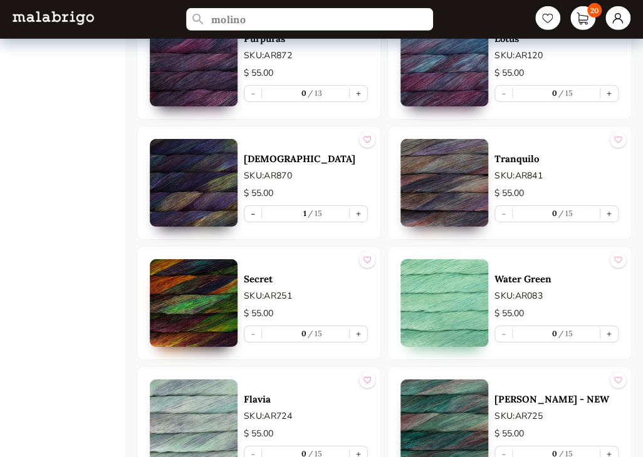
scroll to position [3007, 0]
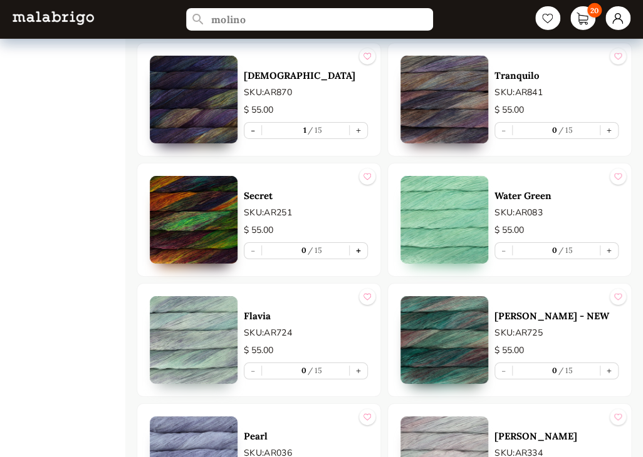
click at [357, 243] on button "+" at bounding box center [359, 251] width 18 height 16
type input "1"
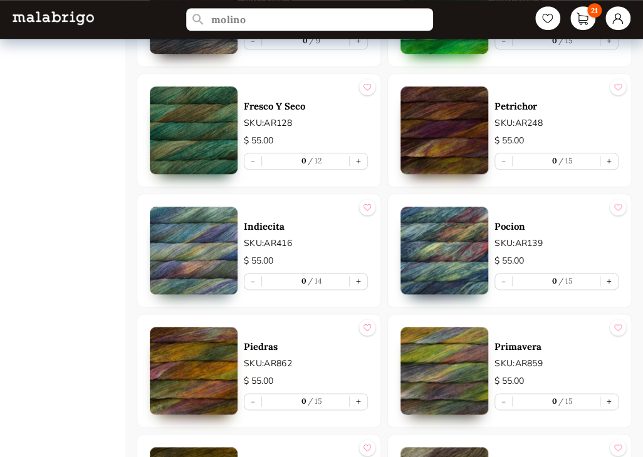
scroll to position [5120, 0]
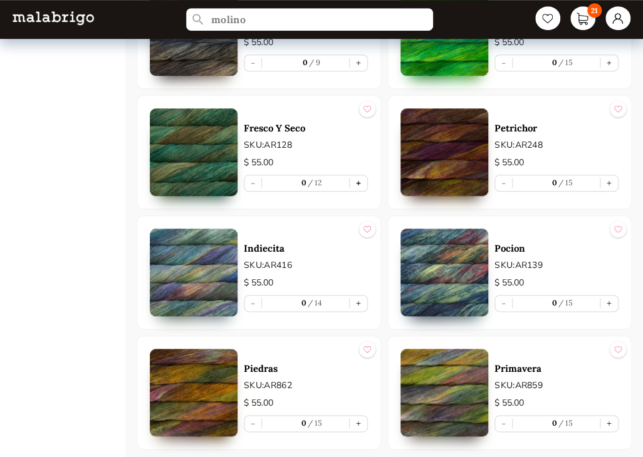
click at [360, 175] on button "+" at bounding box center [359, 183] width 18 height 16
type input "1"
click at [362, 296] on button "+" at bounding box center [359, 304] width 18 height 16
type input "1"
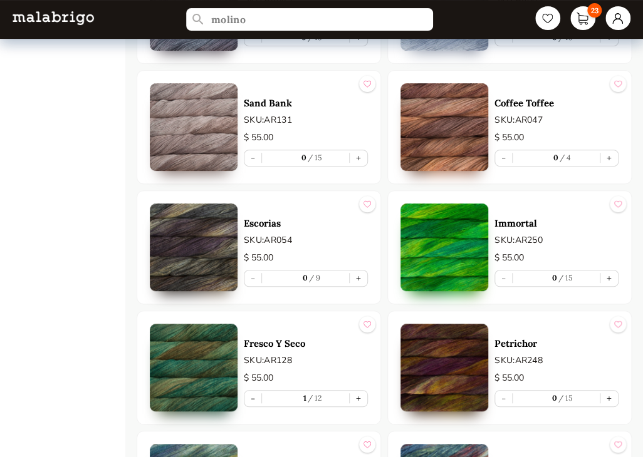
scroll to position [4807, 0]
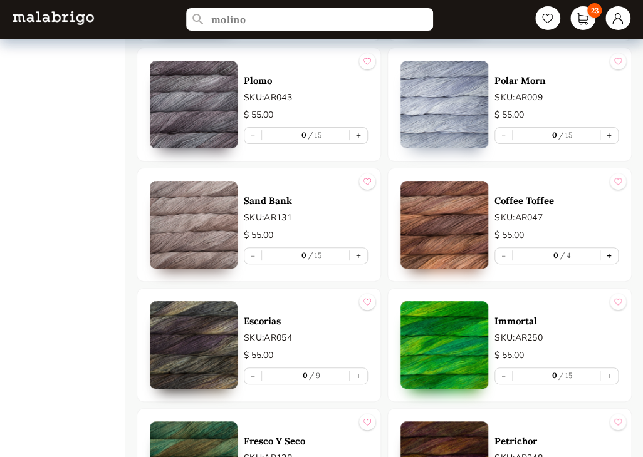
click at [610, 248] on button "+" at bounding box center [609, 256] width 18 height 16
type input "1"
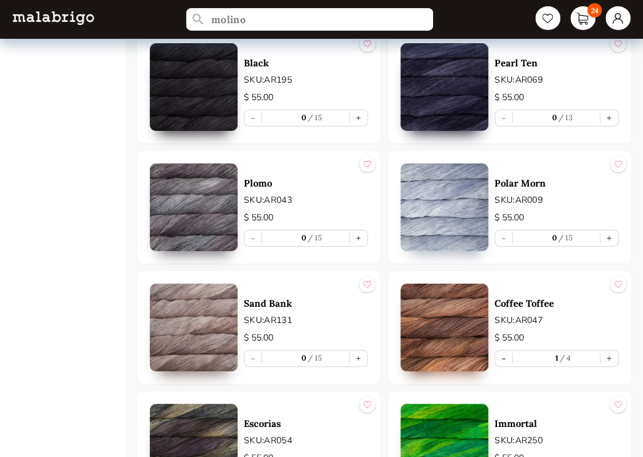
scroll to position [4681, 0]
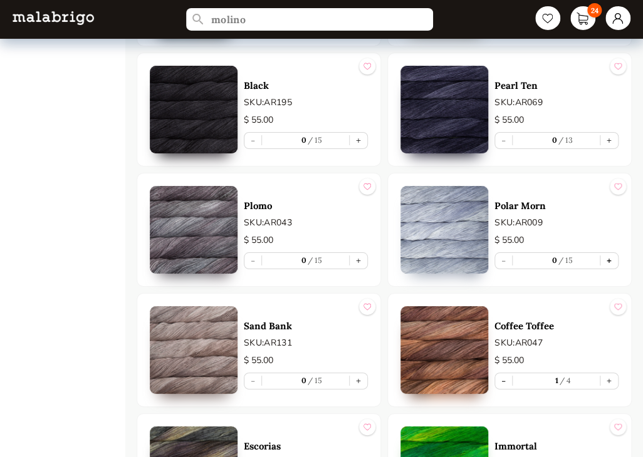
click at [608, 253] on button "+" at bounding box center [609, 261] width 18 height 16
type input "1"
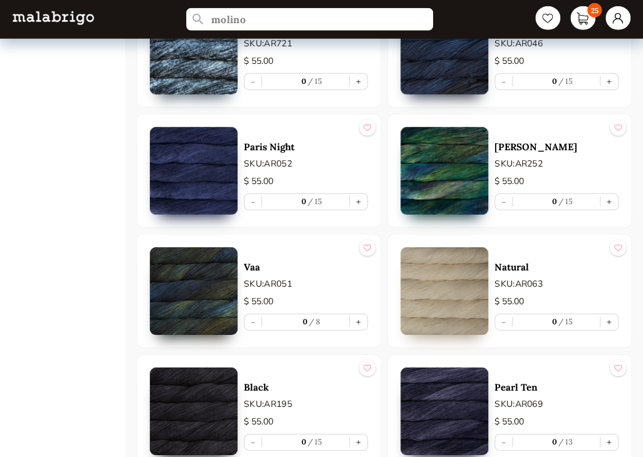
scroll to position [4368, 0]
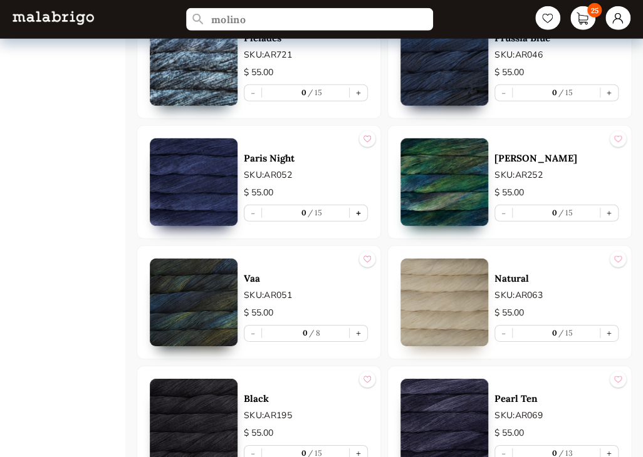
click at [357, 205] on button "+" at bounding box center [359, 213] width 18 height 16
type input "1"
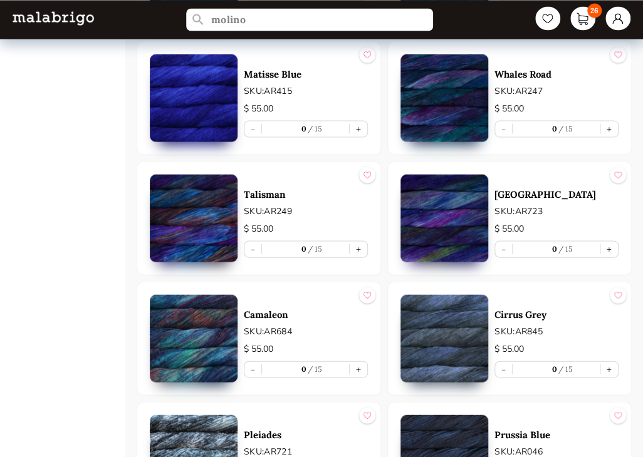
scroll to position [3930, 0]
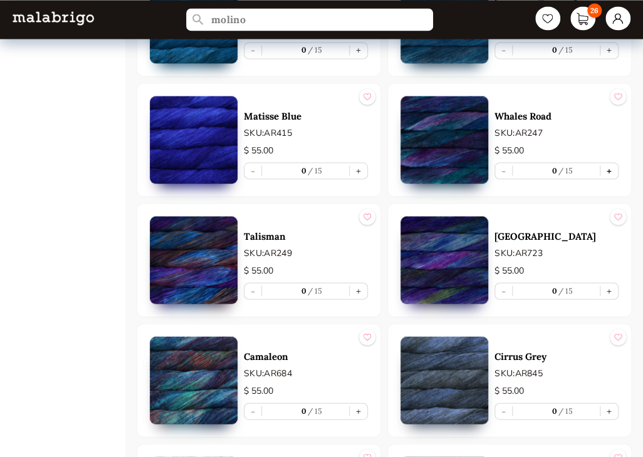
click at [606, 163] on button "+" at bounding box center [609, 171] width 18 height 16
click at [497, 163] on button "-" at bounding box center [503, 171] width 17 height 16
type input "0"
click at [606, 286] on button "+" at bounding box center [609, 291] width 18 height 16
type input "1"
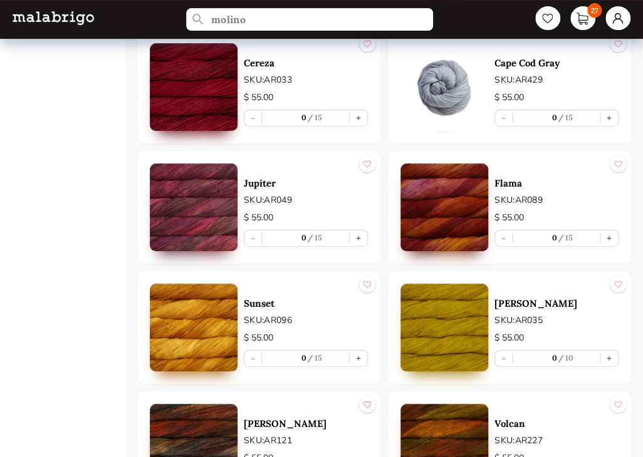
scroll to position [1611, 0]
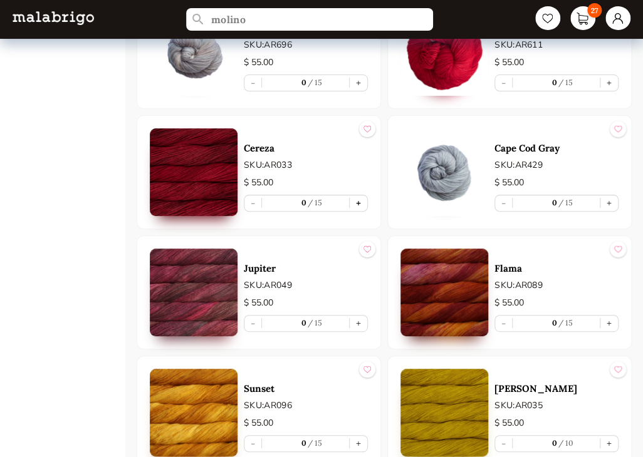
click at [361, 196] on button "+" at bounding box center [359, 203] width 18 height 16
type input "1"
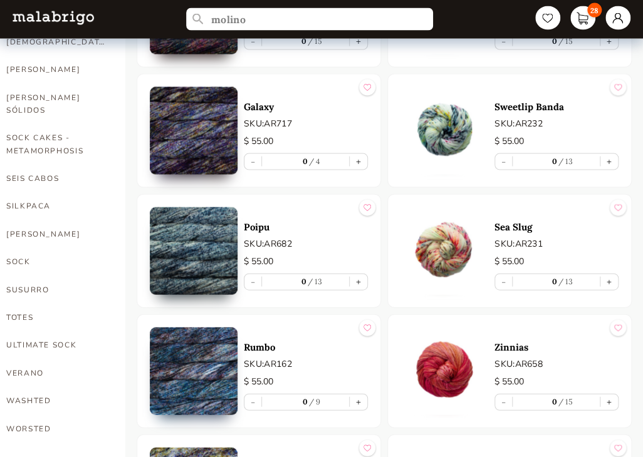
scroll to position [734, 0]
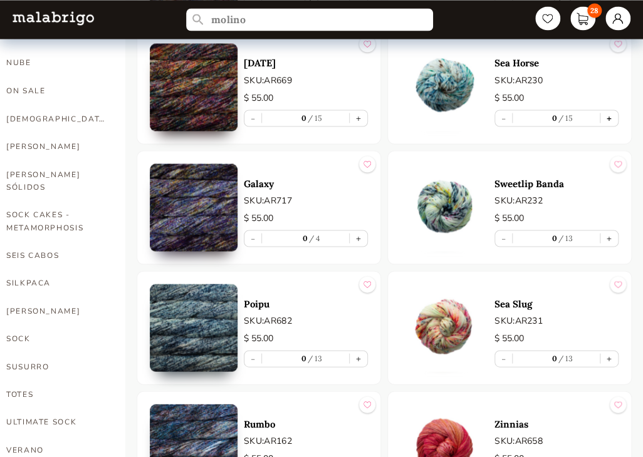
click at [612, 113] on button "+" at bounding box center [609, 118] width 18 height 16
type input "1"
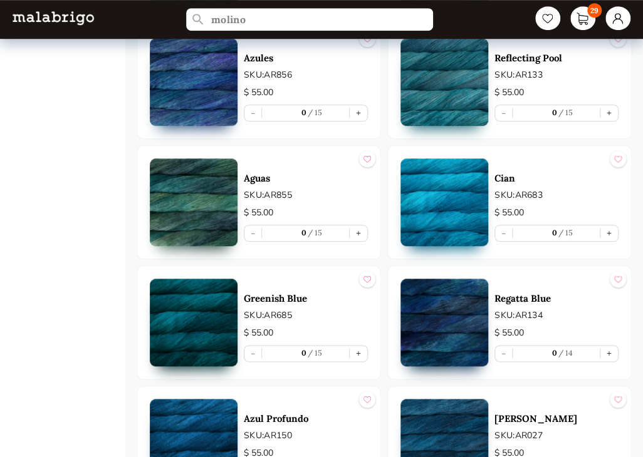
scroll to position [3428, 0]
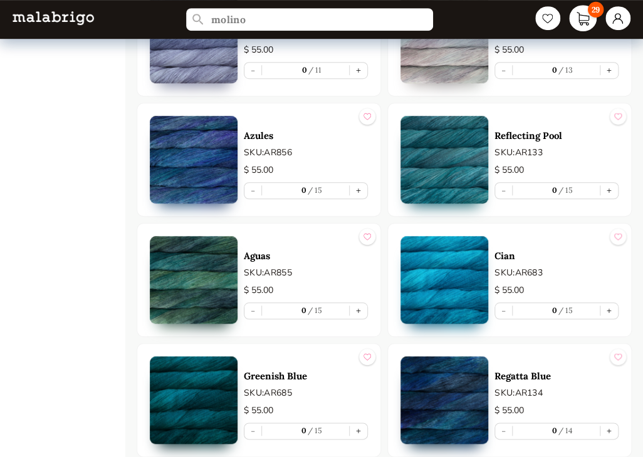
click at [582, 11] on link "29" at bounding box center [583, 18] width 28 height 26
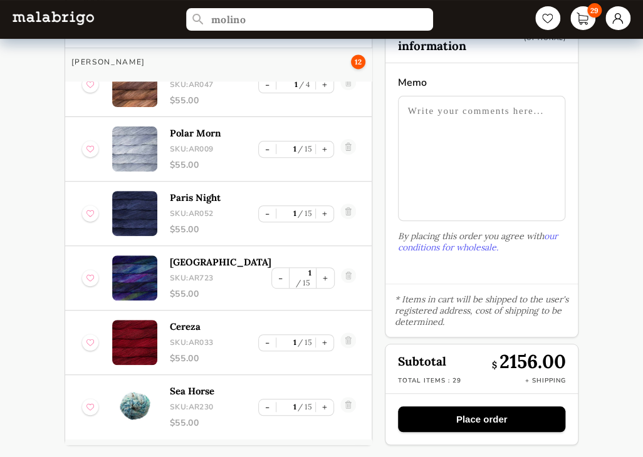
scroll to position [689, 0]
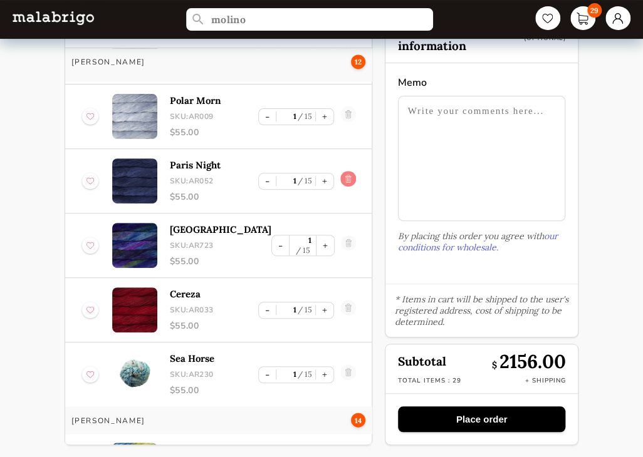
click at [340, 171] on link at bounding box center [348, 181] width 16 height 20
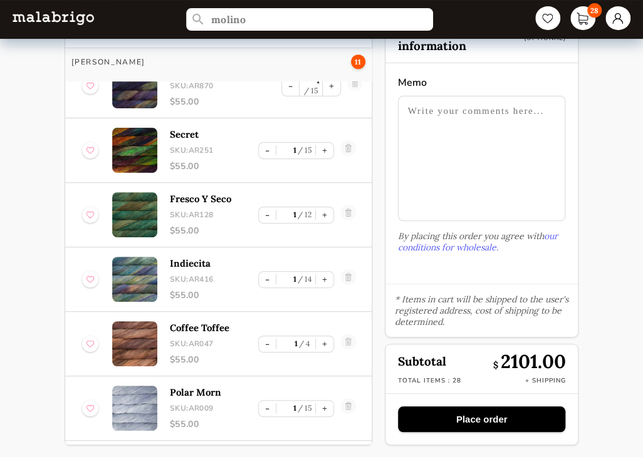
scroll to position [376, 0]
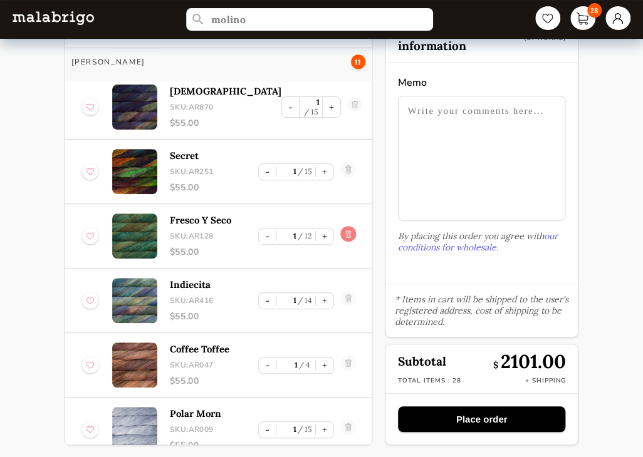
click at [340, 226] on link at bounding box center [348, 236] width 16 height 20
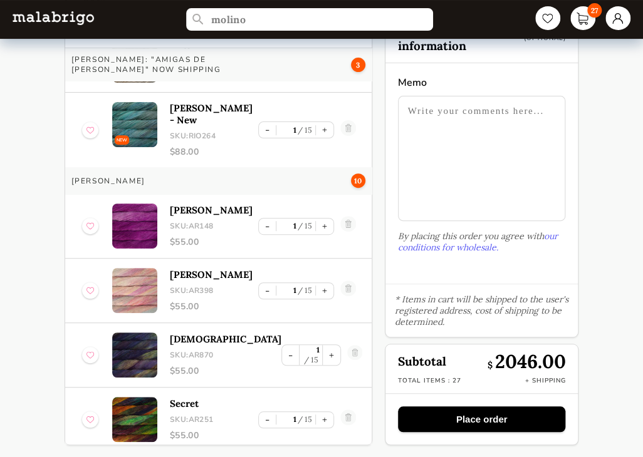
scroll to position [125, 0]
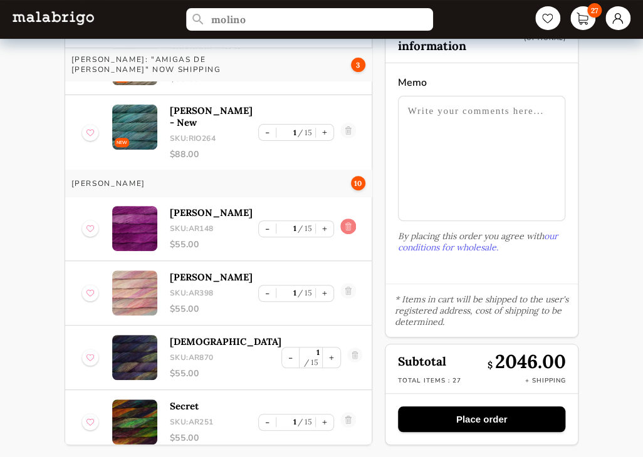
click at [340, 219] on link at bounding box center [348, 229] width 16 height 20
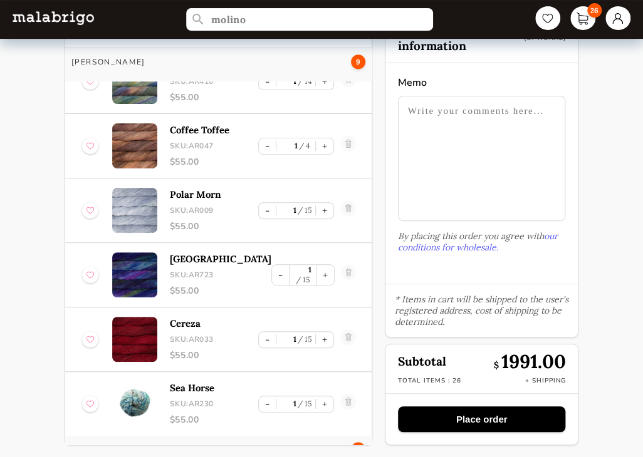
scroll to position [501, 0]
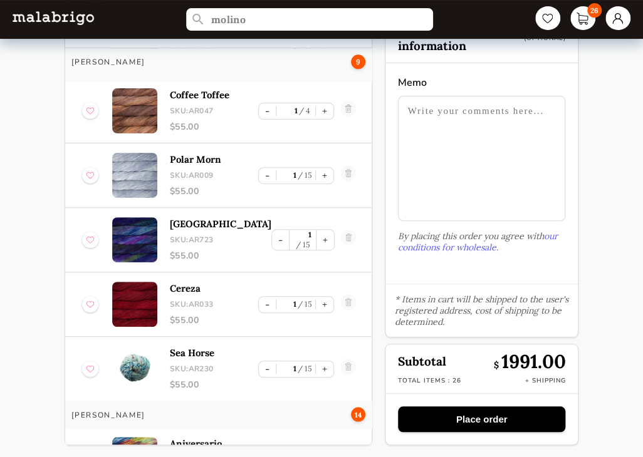
click at [91, 361] on img at bounding box center [90, 369] width 8 height 16
click at [90, 296] on img at bounding box center [90, 304] width 8 height 16
click at [86, 232] on img at bounding box center [90, 240] width 8 height 16
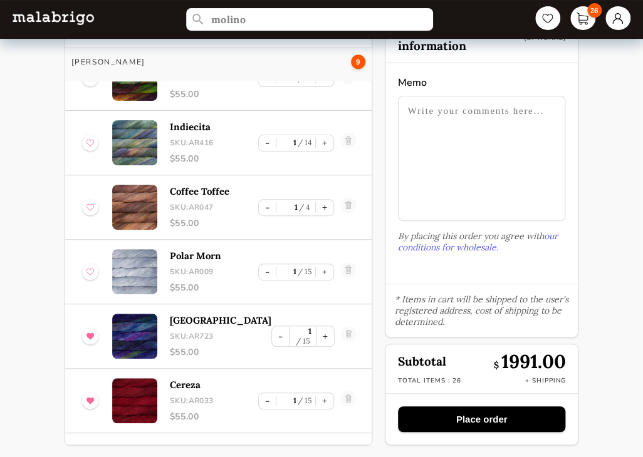
scroll to position [376, 0]
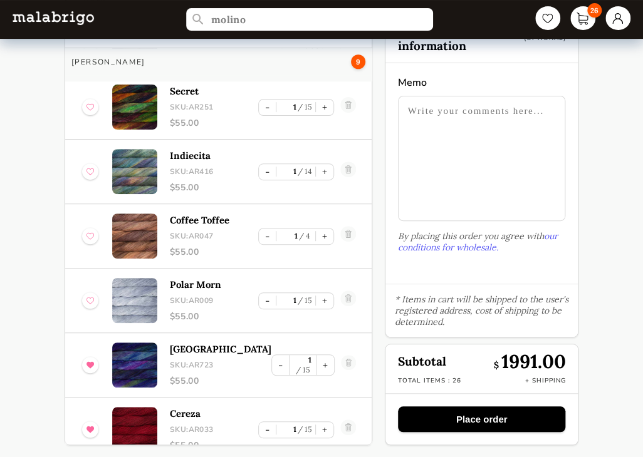
drag, startPoint x: 90, startPoint y: 274, endPoint x: 85, endPoint y: 255, distance: 20.2
click at [90, 293] on img at bounding box center [90, 301] width 8 height 16
drag, startPoint x: 88, startPoint y: 213, endPoint x: 88, endPoint y: 195, distance: 17.5
click at [88, 228] on img at bounding box center [90, 236] width 8 height 16
click at [85, 164] on div at bounding box center [90, 172] width 16 height 16
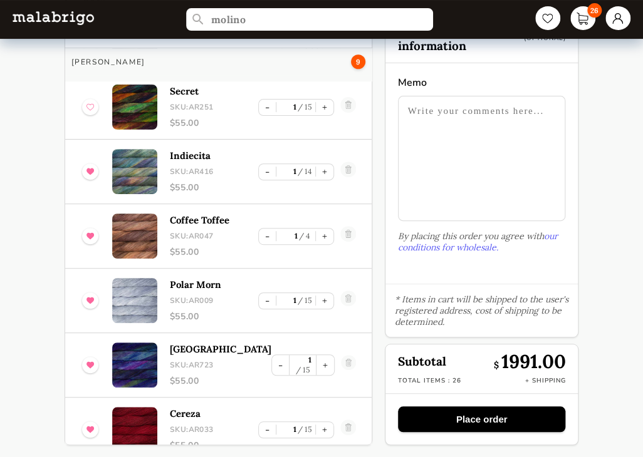
scroll to position [313, 0]
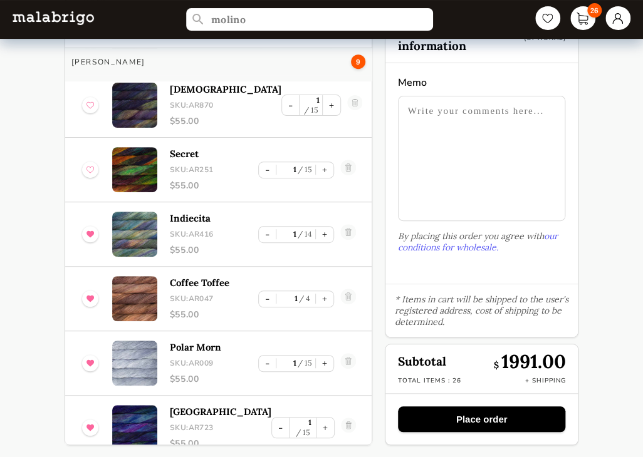
click at [88, 162] on img at bounding box center [90, 170] width 8 height 16
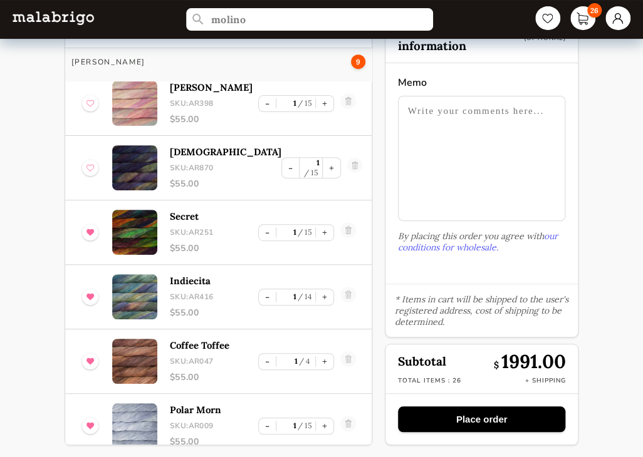
click at [90, 160] on img at bounding box center [90, 168] width 8 height 16
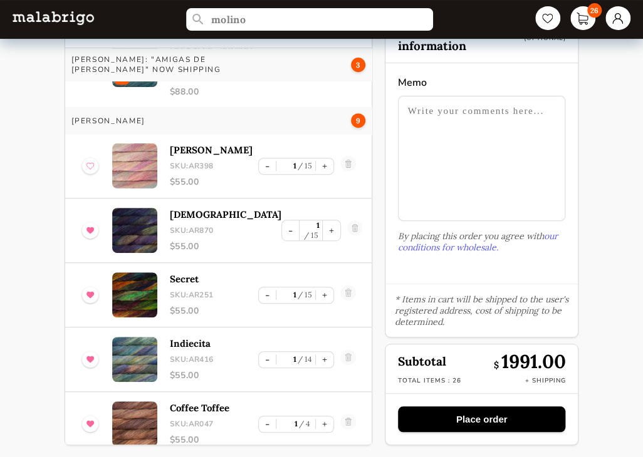
click at [88, 158] on img at bounding box center [90, 166] width 8 height 16
click at [340, 156] on link at bounding box center [348, 166] width 16 height 20
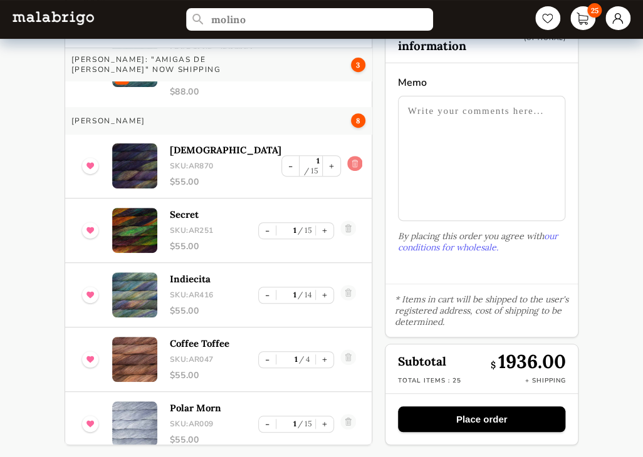
click at [347, 156] on link at bounding box center [354, 166] width 15 height 20
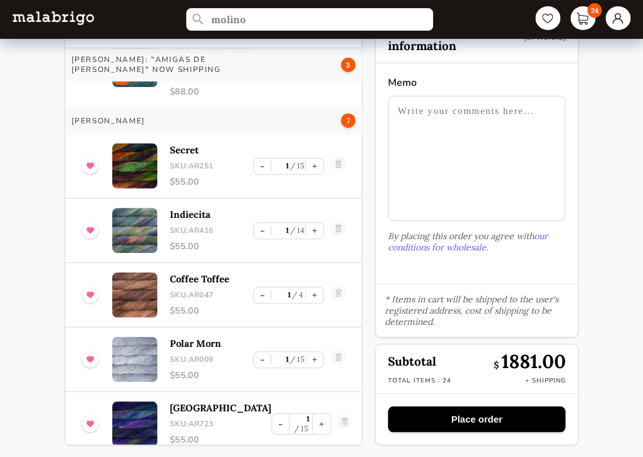
click at [330, 156] on link at bounding box center [337, 166] width 15 height 20
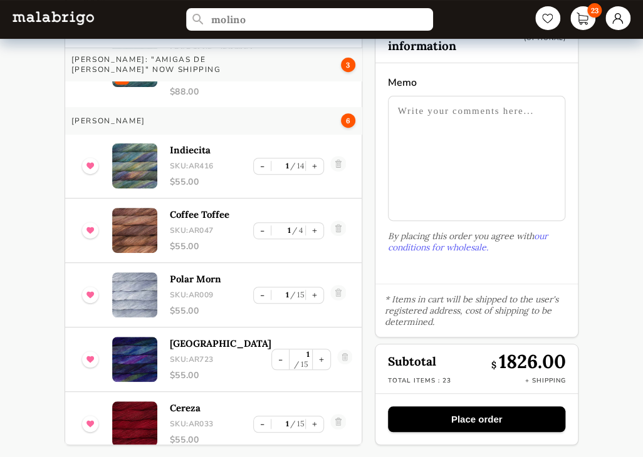
click at [330, 156] on link at bounding box center [337, 166] width 15 height 20
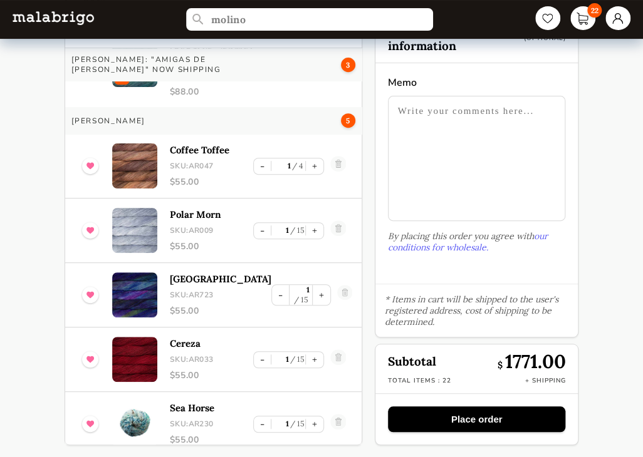
click at [330, 156] on link at bounding box center [337, 166] width 15 height 20
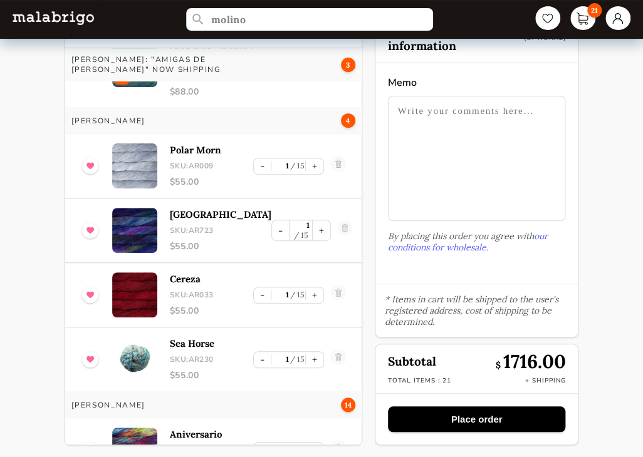
click at [330, 156] on link at bounding box center [337, 166] width 15 height 20
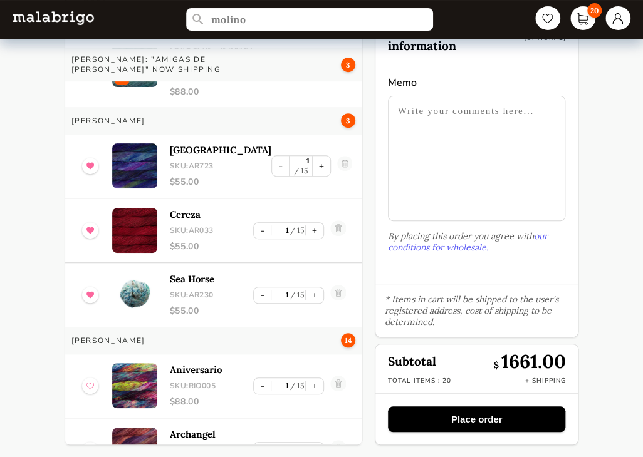
click at [337, 156] on link at bounding box center [344, 166] width 15 height 20
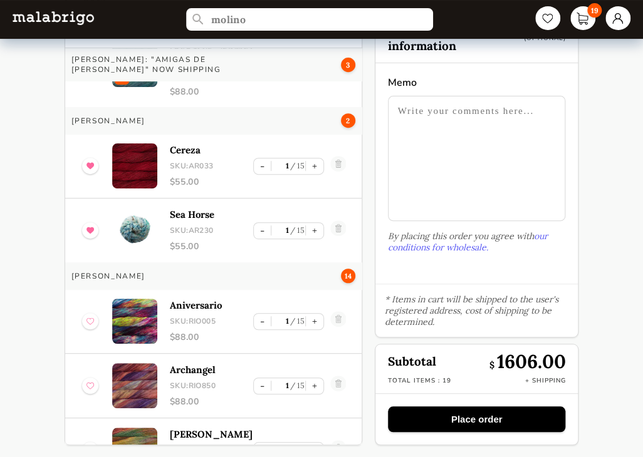
click at [330, 156] on link at bounding box center [337, 166] width 15 height 20
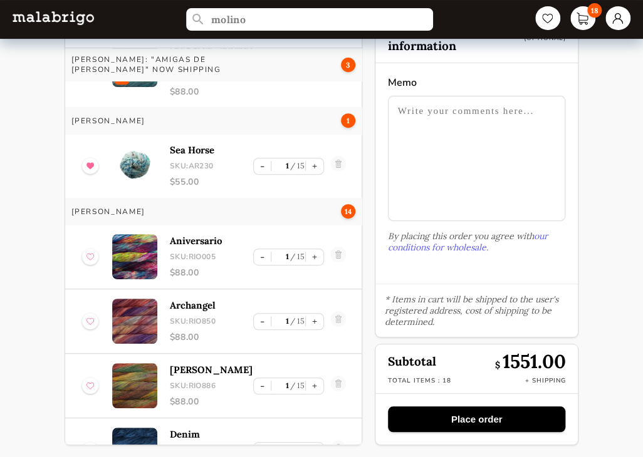
click at [330, 156] on link at bounding box center [337, 166] width 15 height 20
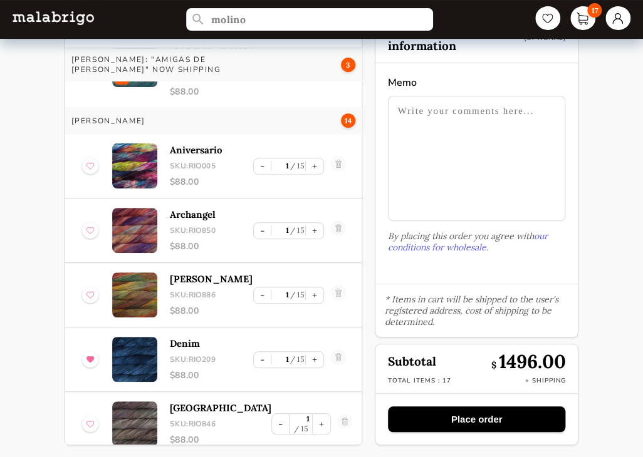
click at [90, 158] on img at bounding box center [90, 166] width 8 height 16
click at [330, 156] on link at bounding box center [337, 166] width 15 height 20
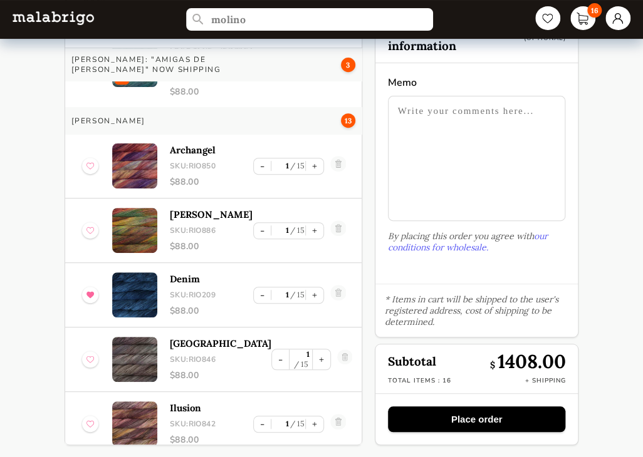
click at [88, 158] on img at bounding box center [90, 166] width 8 height 16
click at [330, 156] on link at bounding box center [337, 166] width 15 height 20
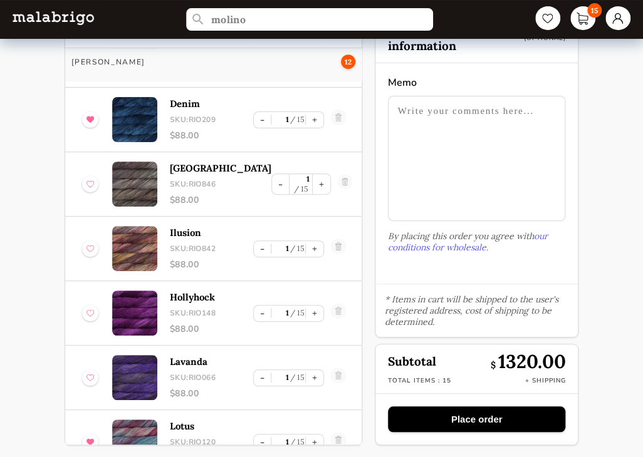
scroll to position [313, 0]
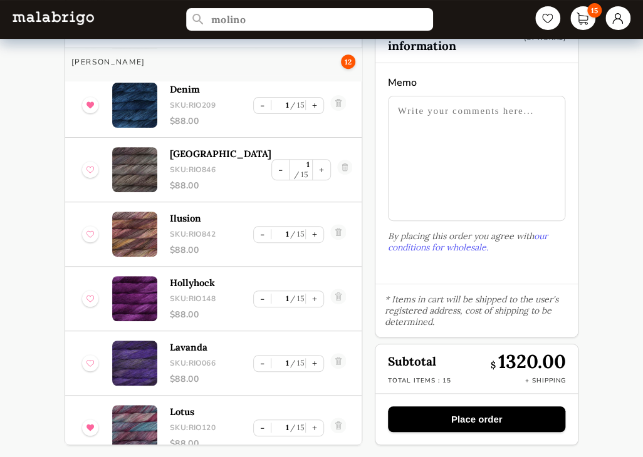
click at [92, 226] on img at bounding box center [90, 234] width 8 height 16
click at [330, 224] on link at bounding box center [337, 234] width 15 height 20
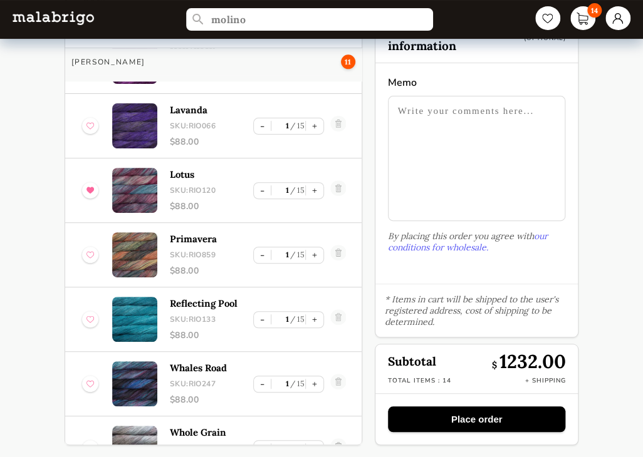
scroll to position [501, 0]
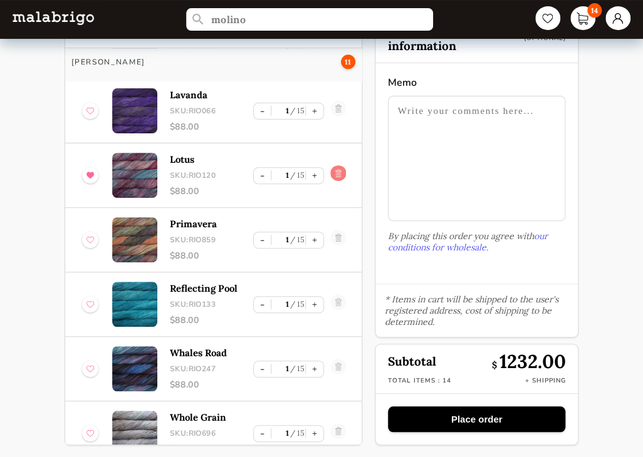
click at [330, 165] on link at bounding box center [337, 175] width 15 height 20
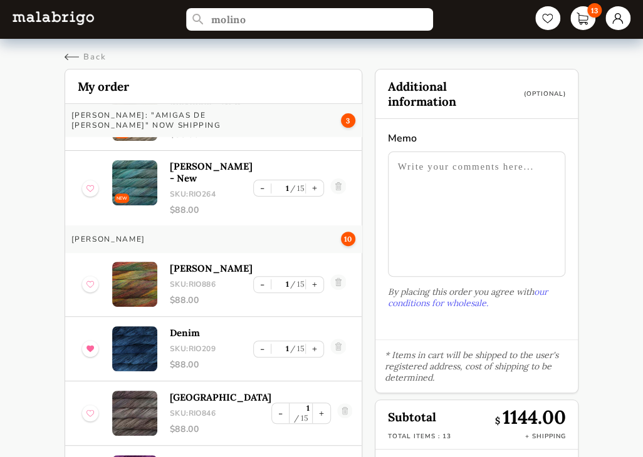
scroll to position [0, 0]
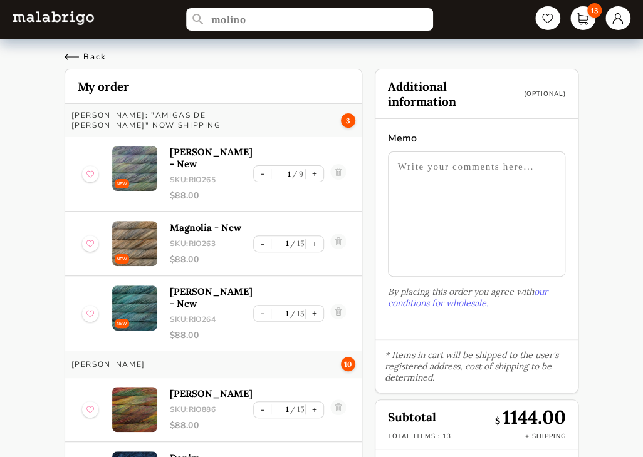
click at [75, 52] on div "Back" at bounding box center [86, 56] width 42 height 11
select select "INDEX"
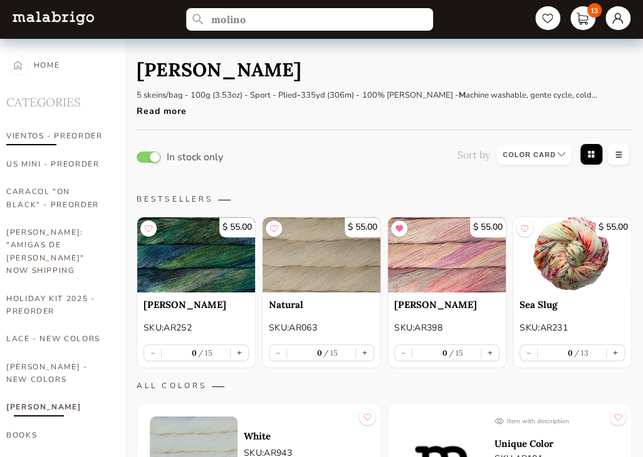
click at [71, 133] on link "VIENTOS - PREORDER" at bounding box center [56, 136] width 100 height 28
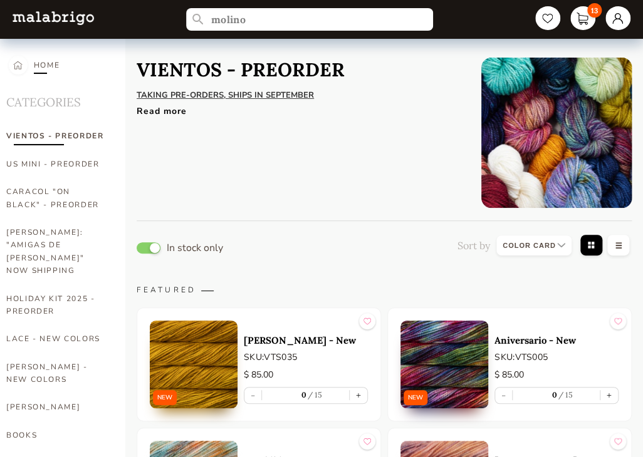
click at [57, 64] on div "HOME" at bounding box center [47, 65] width 26 height 28
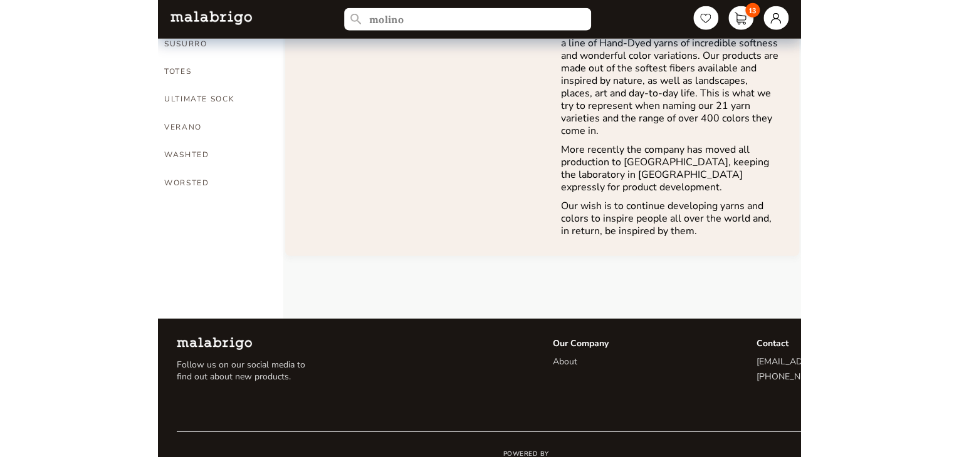
scroll to position [1019, 0]
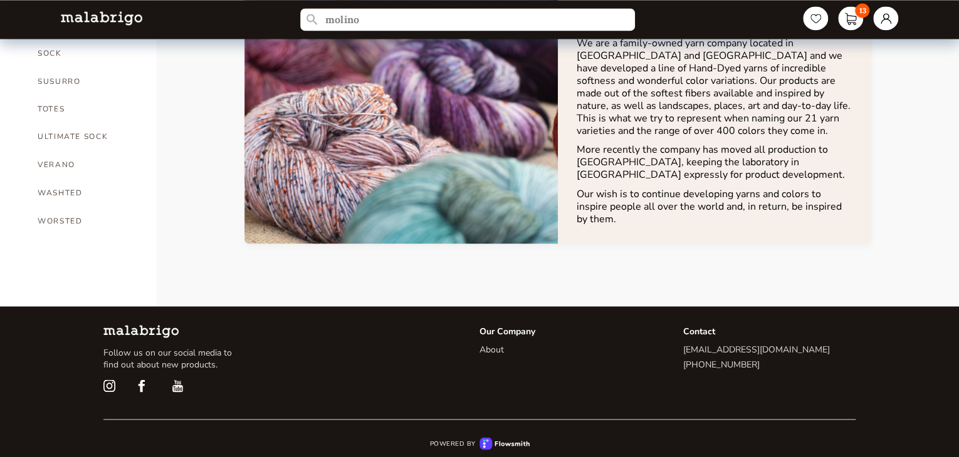
click at [642, 343] on p "[EMAIL_ADDRESS][DOMAIN_NAME]" at bounding box center [769, 349] width 172 height 12
